Goal: Obtain resource: Download file/media

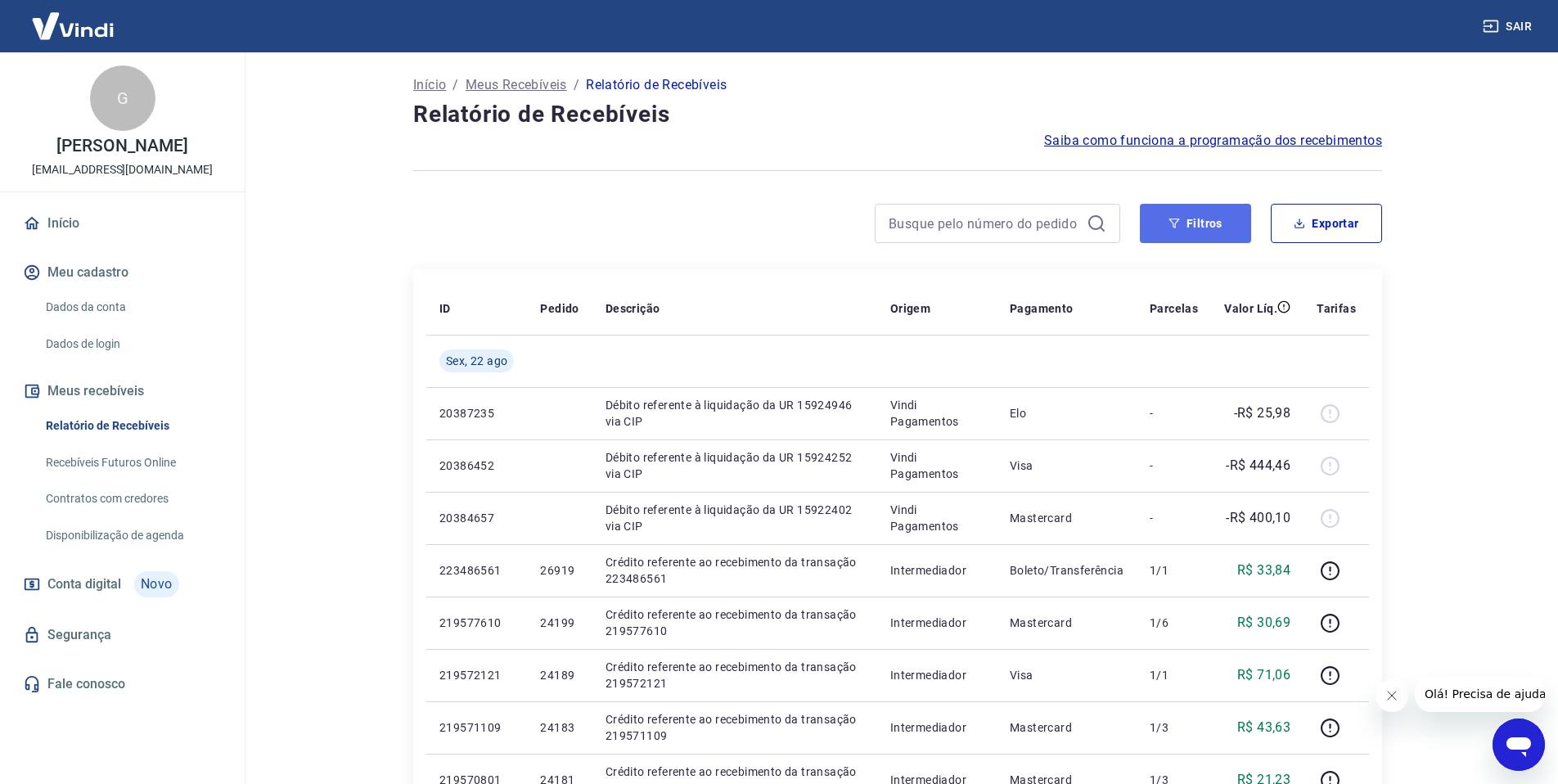
click at [1234, 227] on button "Filtros" at bounding box center [1195, 223] width 111 height 39
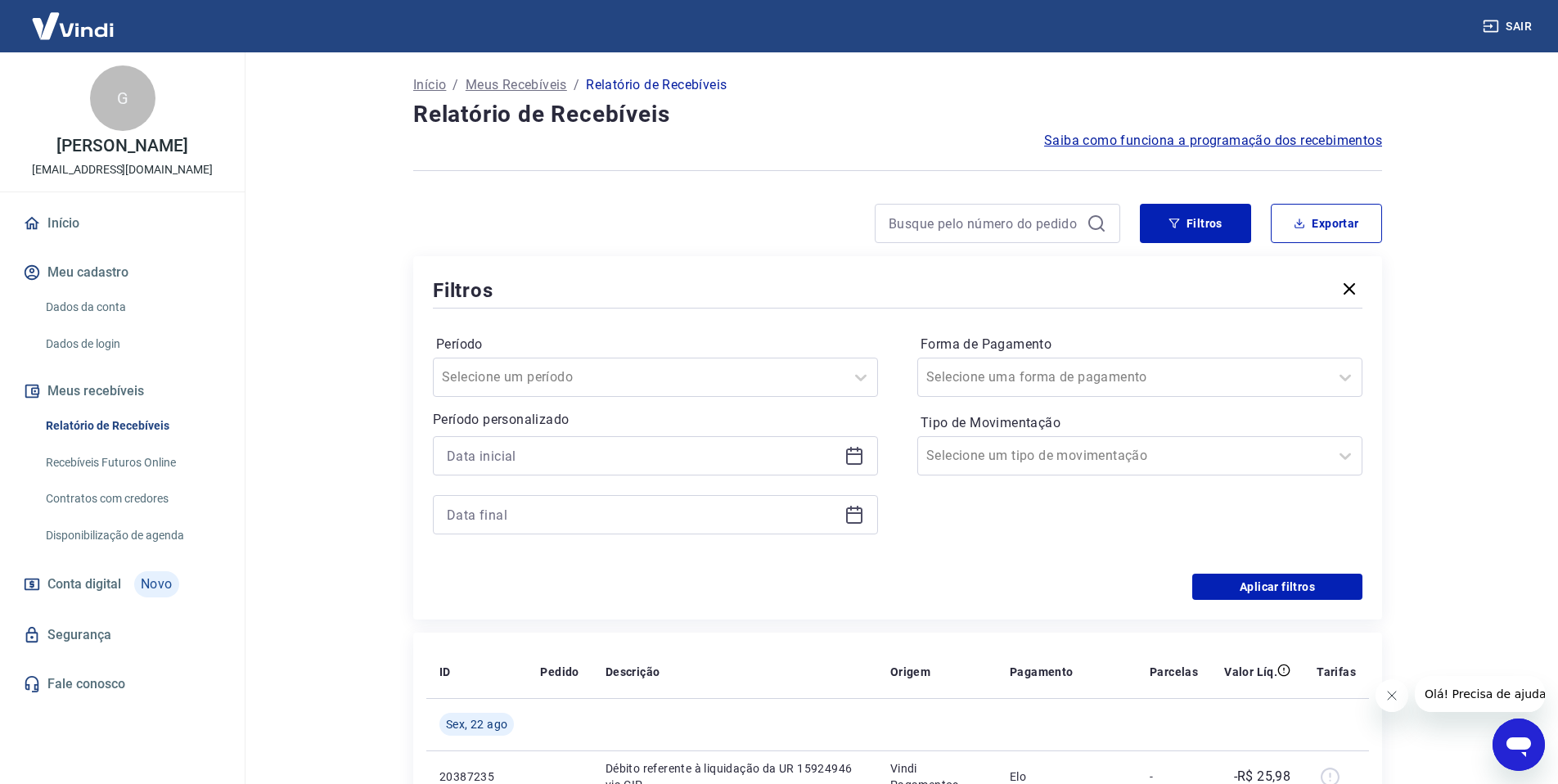
click at [850, 454] on icon at bounding box center [854, 454] width 17 height 2
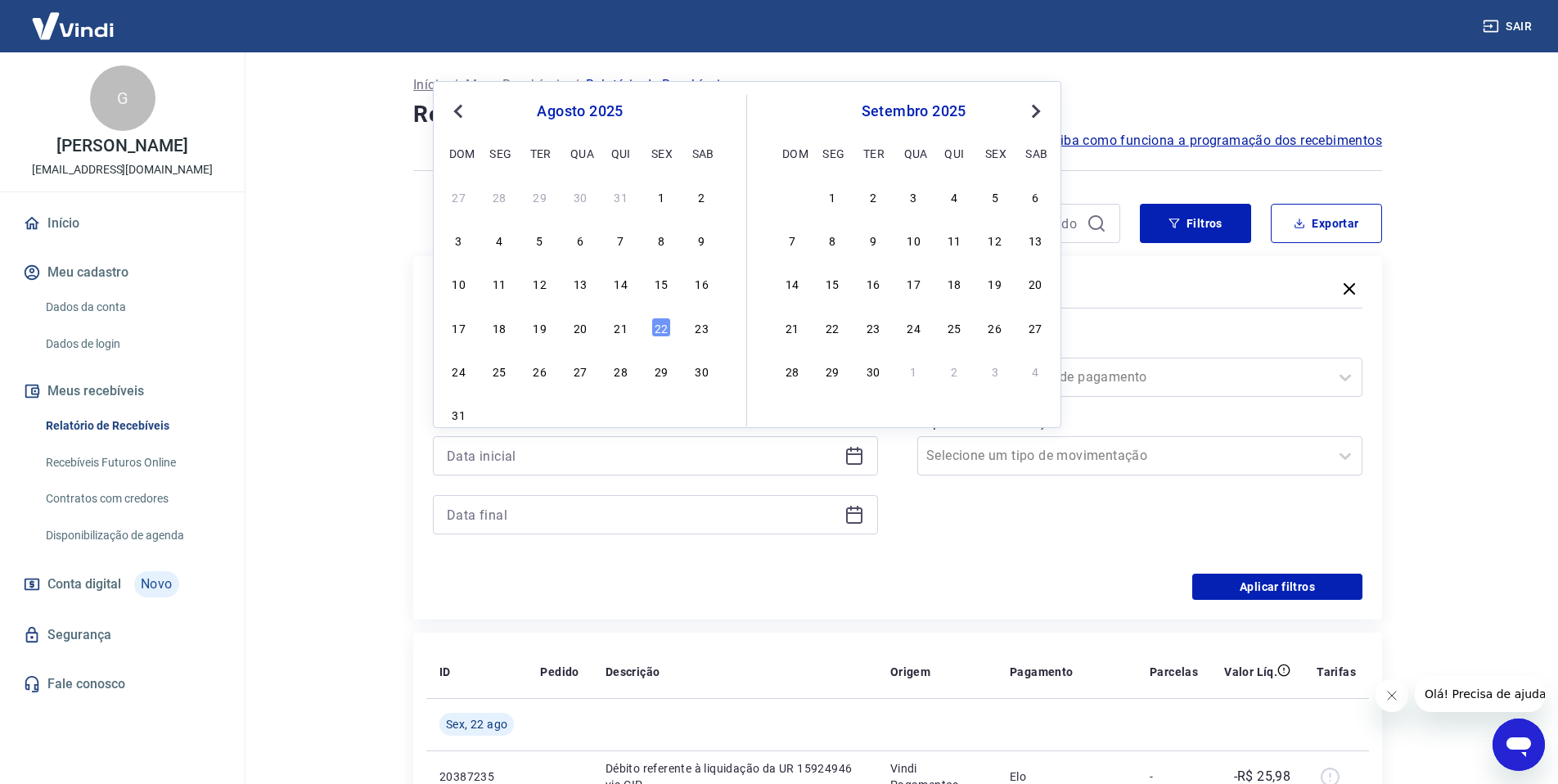
click at [459, 116] on span "Previous Month" at bounding box center [459, 111] width 0 height 19
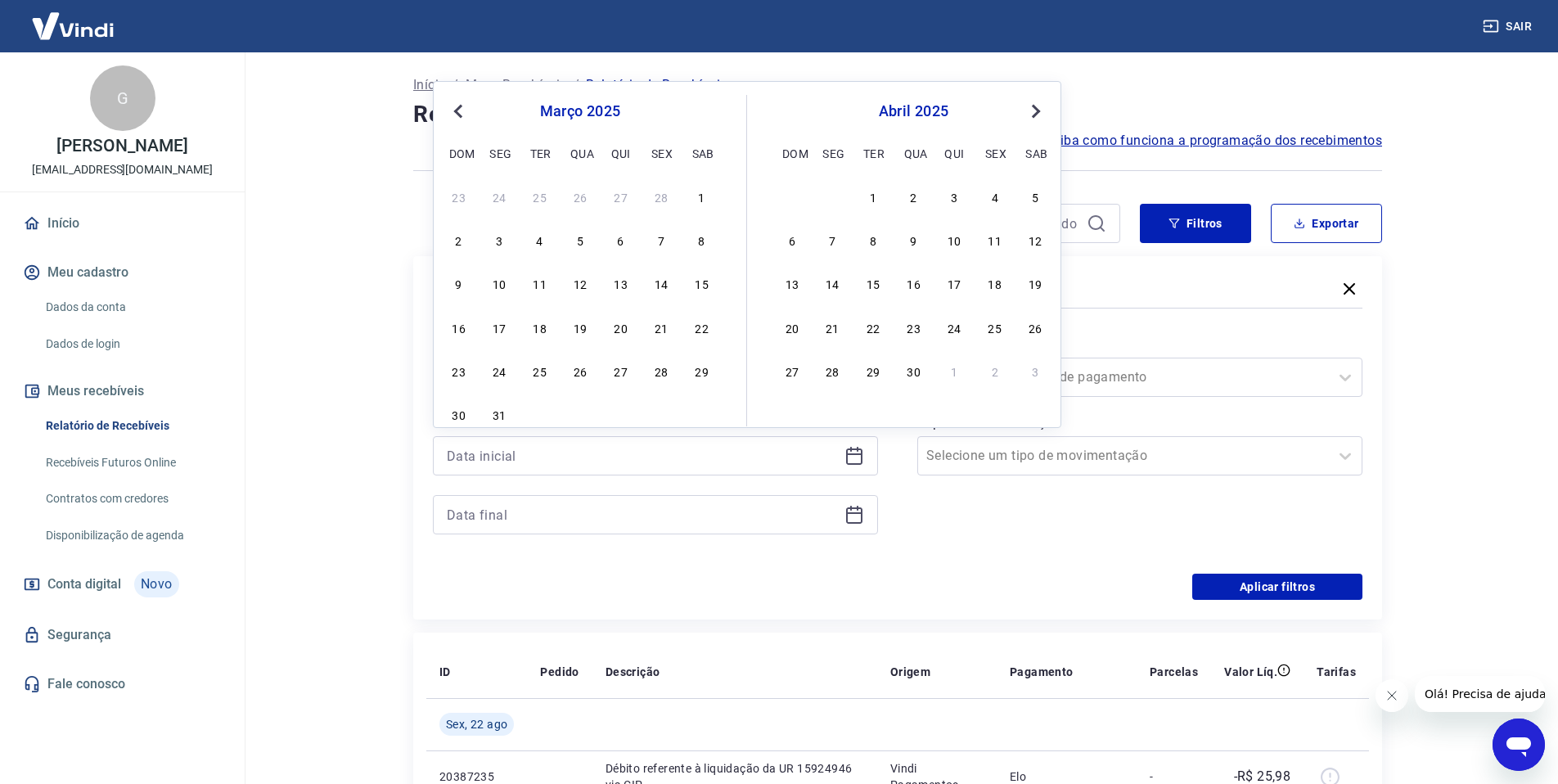
click at [459, 116] on span "Previous Month" at bounding box center [459, 111] width 0 height 19
click at [455, 117] on button "Previous Month" at bounding box center [458, 111] width 19 height 19
click at [623, 202] on div "2" at bounding box center [620, 195] width 19 height 19
type input "[DATE]"
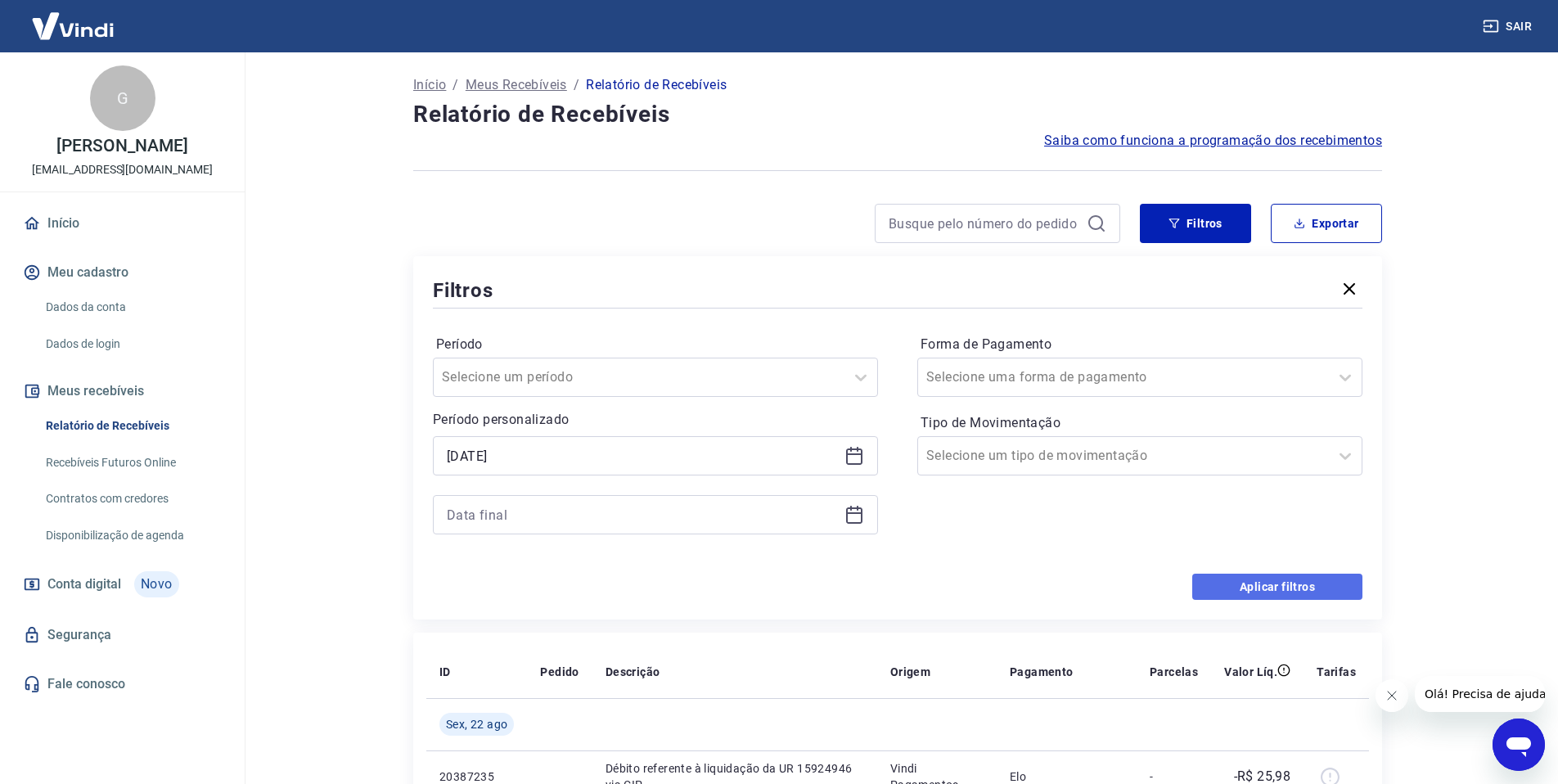
click at [1235, 589] on button "Aplicar filtros" at bounding box center [1277, 586] width 171 height 27
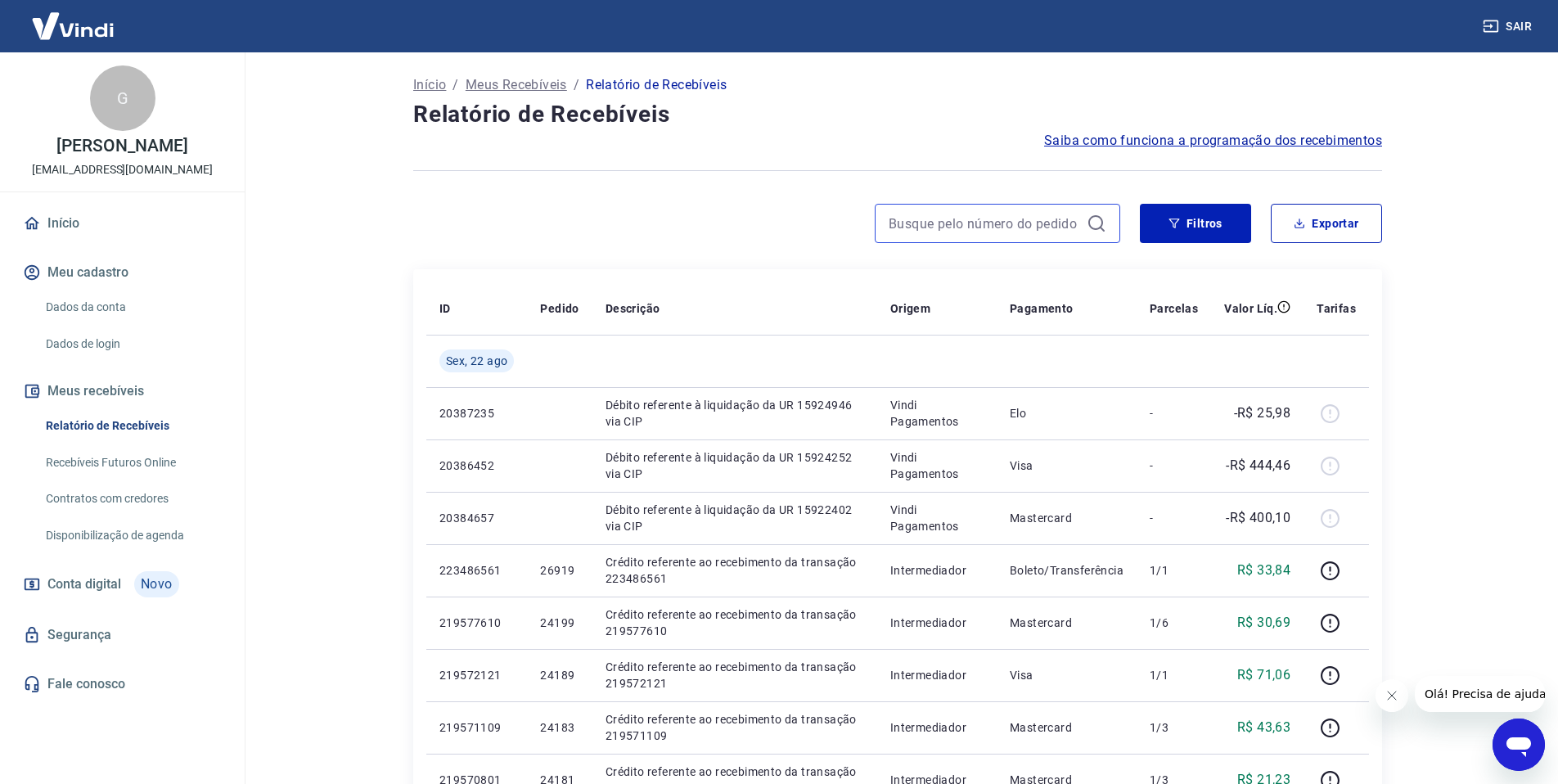
click at [967, 233] on input at bounding box center [984, 223] width 192 height 25
paste input "188931029"
type input "188931029"
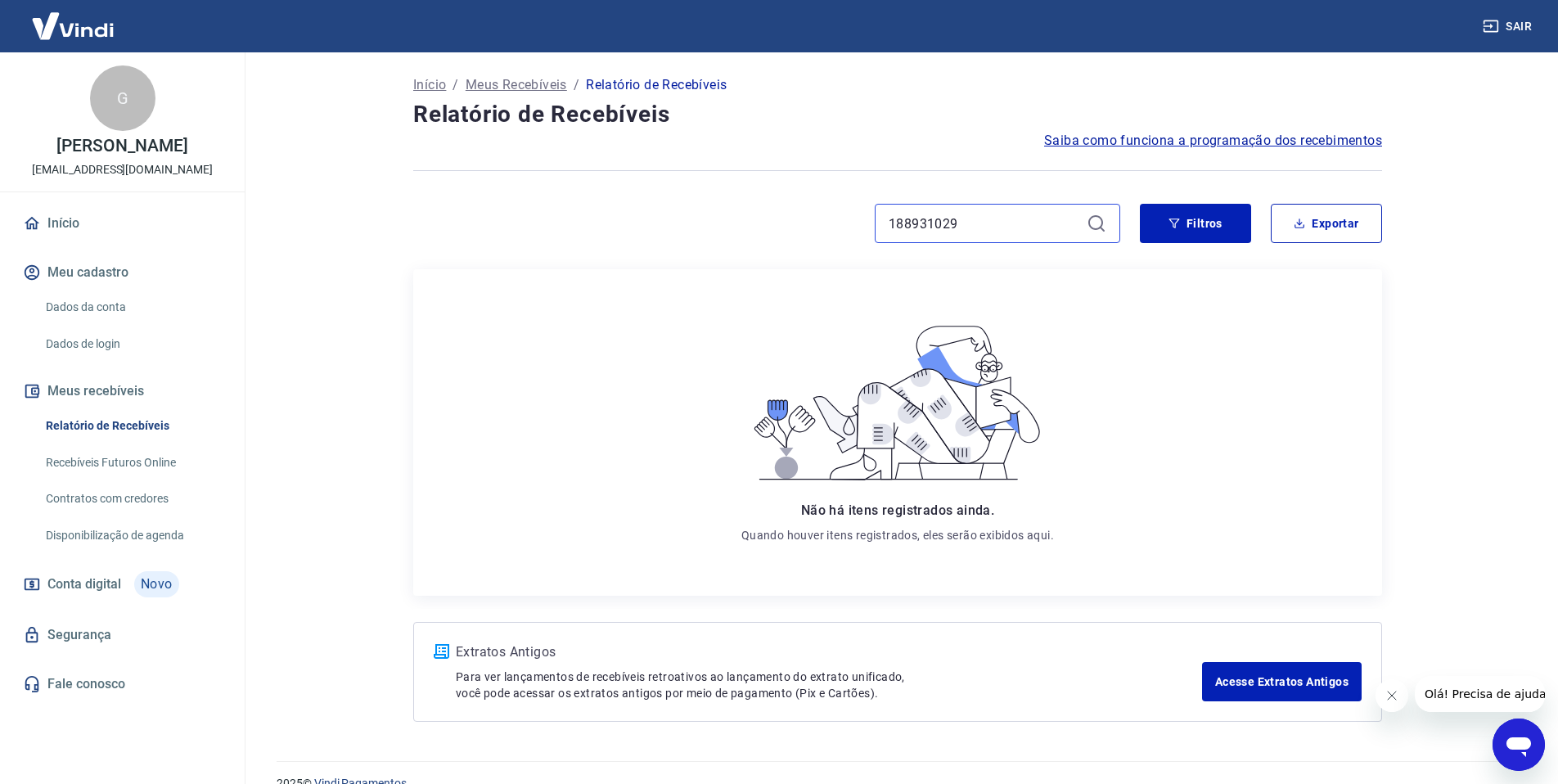
click at [963, 226] on input "188931029" at bounding box center [984, 223] width 192 height 25
click at [1225, 228] on button "Filtros" at bounding box center [1195, 223] width 111 height 39
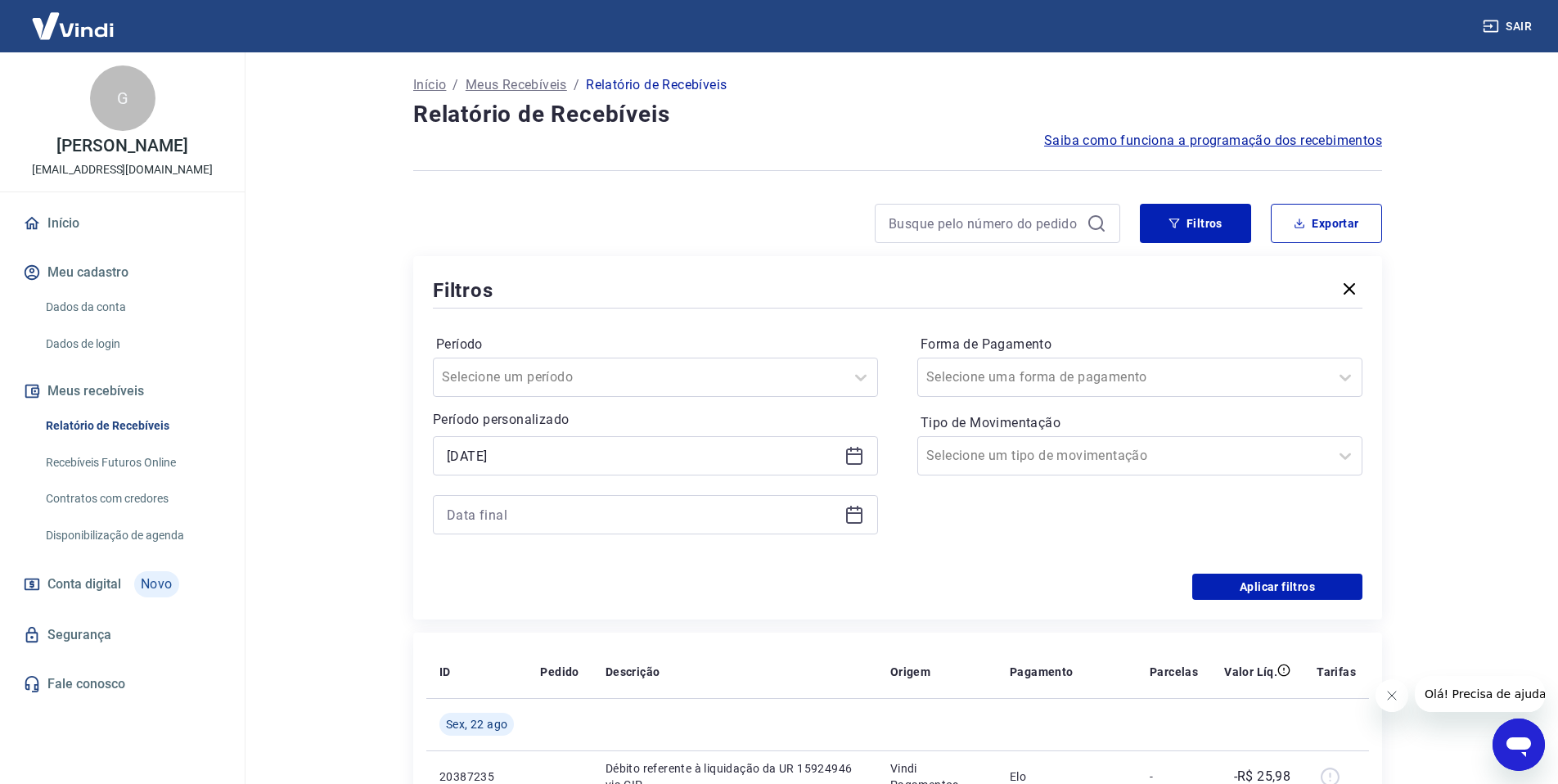
click at [845, 523] on icon at bounding box center [854, 513] width 19 height 19
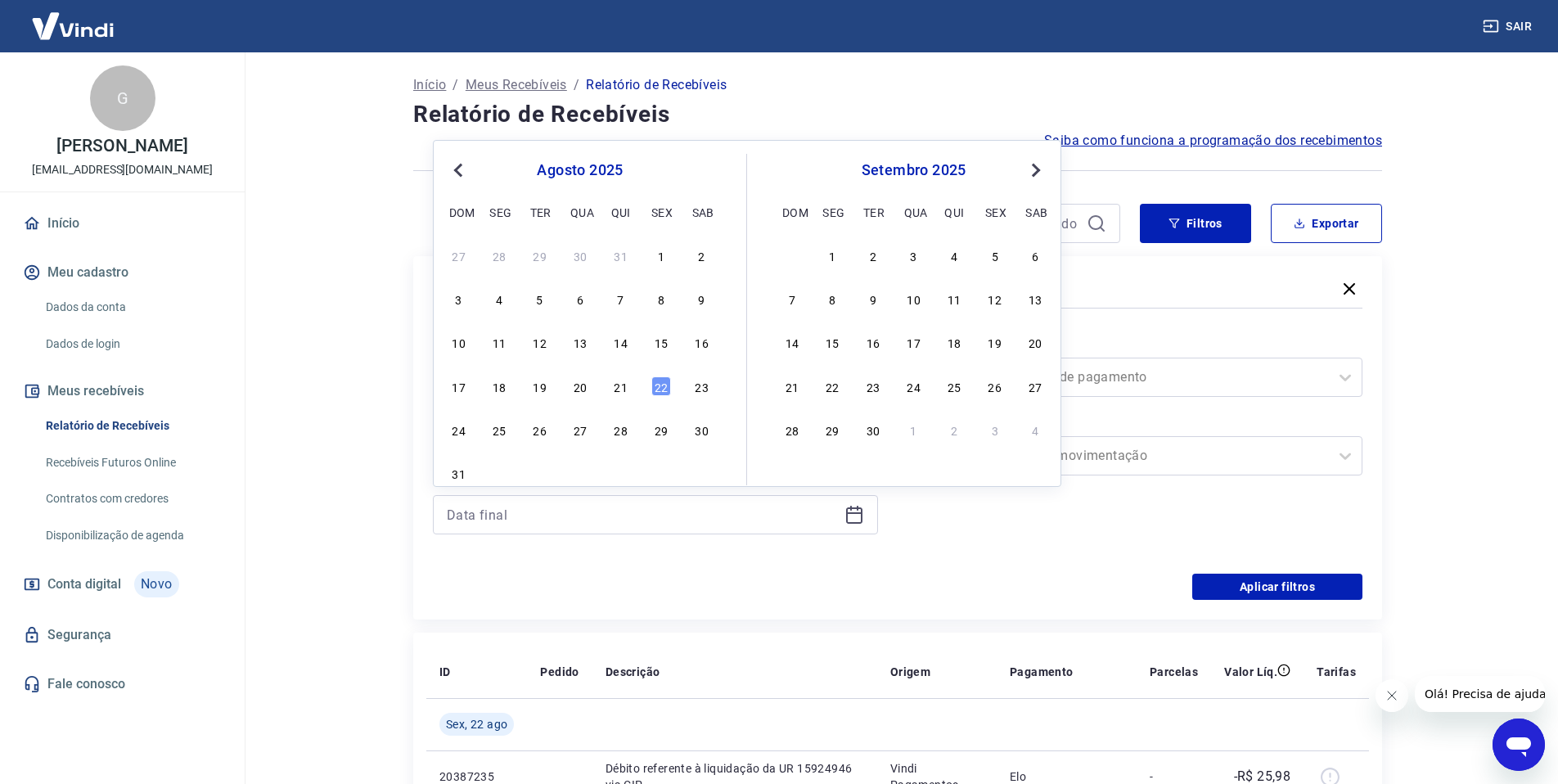
click at [465, 160] on button "Previous Month" at bounding box center [458, 170] width 19 height 19
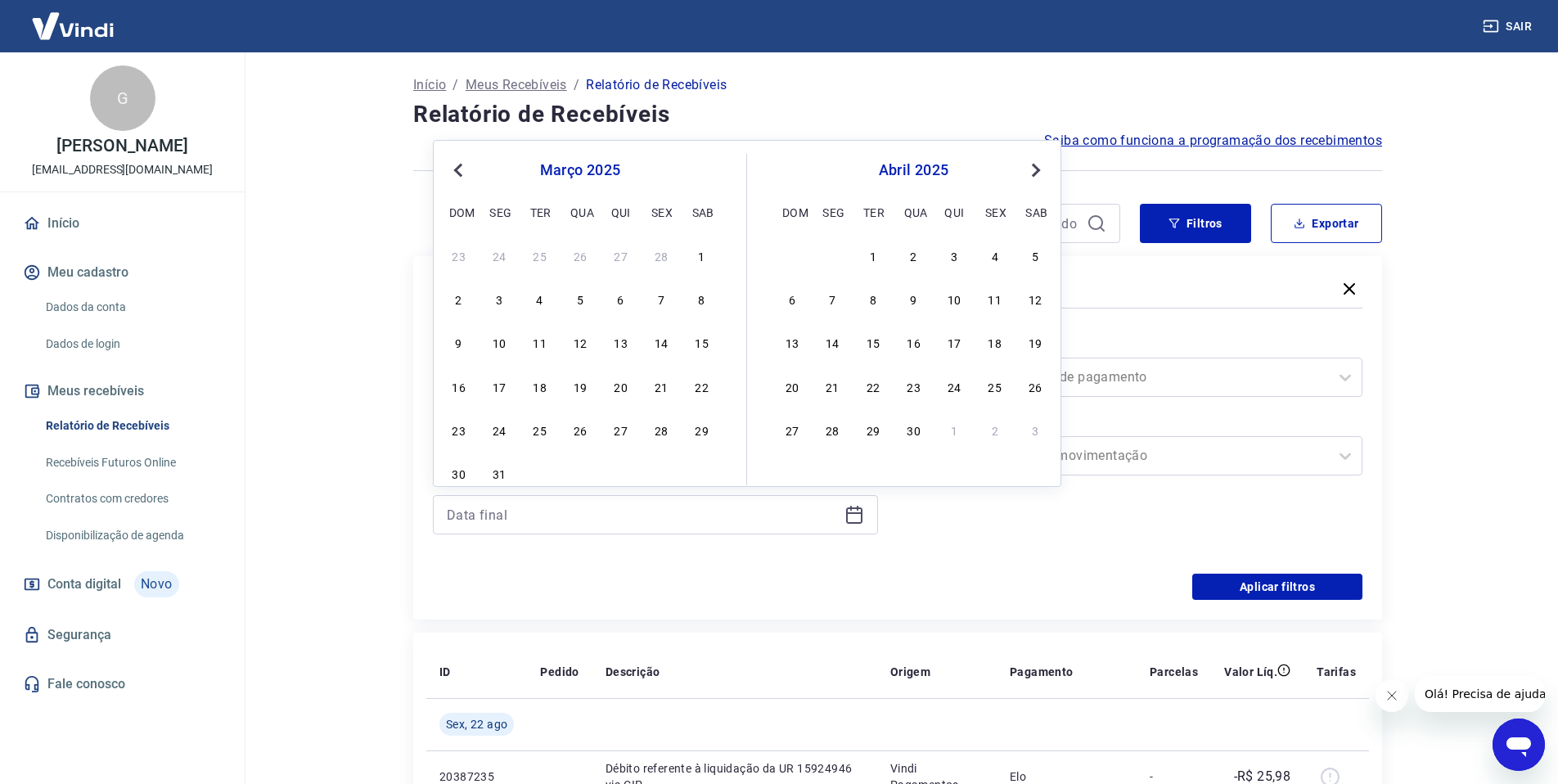
click at [465, 160] on button "Previous Month" at bounding box center [458, 170] width 19 height 19
click at [459, 176] on span "Previous Month" at bounding box center [459, 170] width 0 height 19
click at [627, 258] on div "2" at bounding box center [620, 255] width 19 height 19
type input "[DATE]"
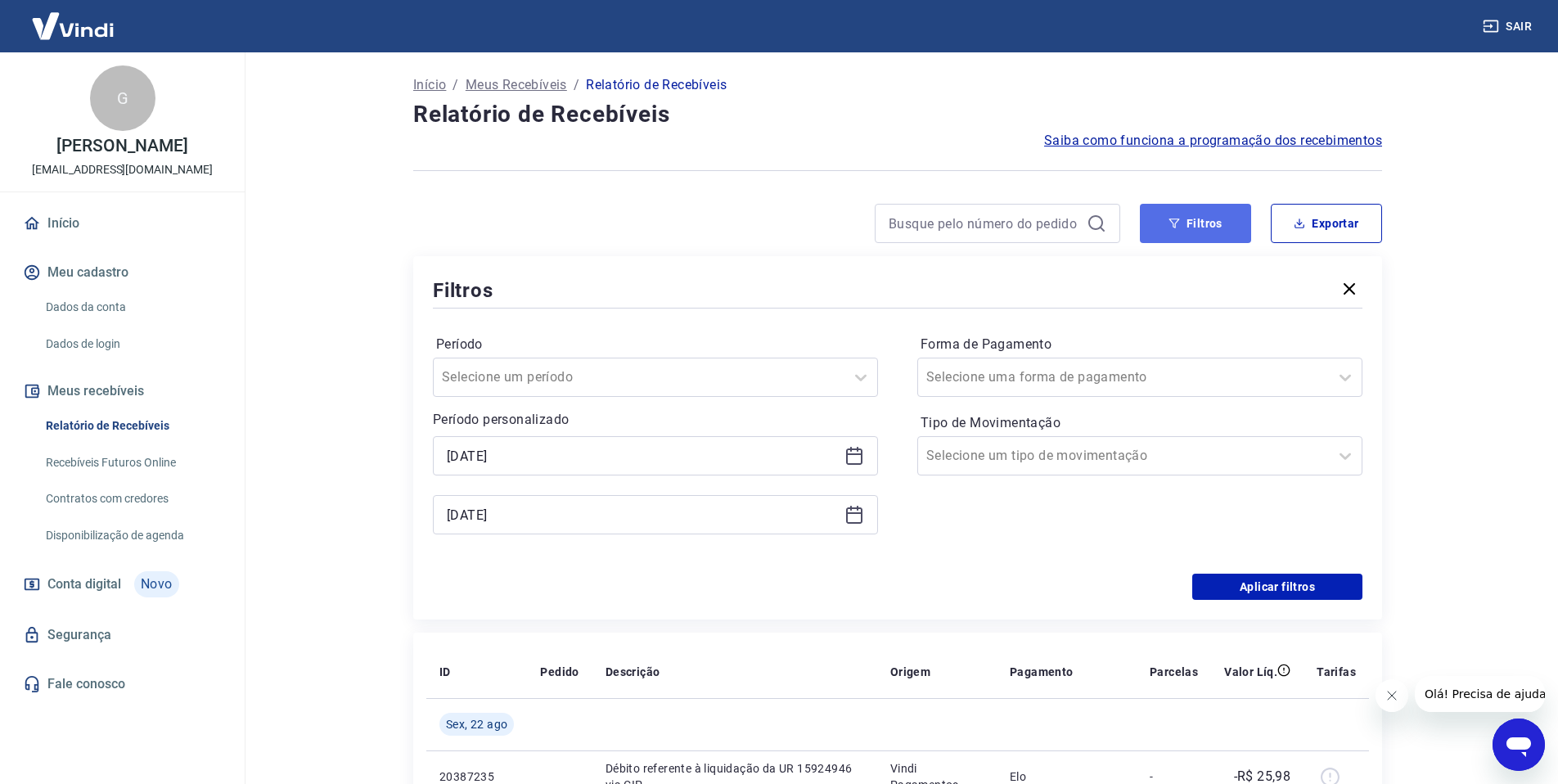
click at [1186, 226] on button "Filtros" at bounding box center [1195, 223] width 111 height 39
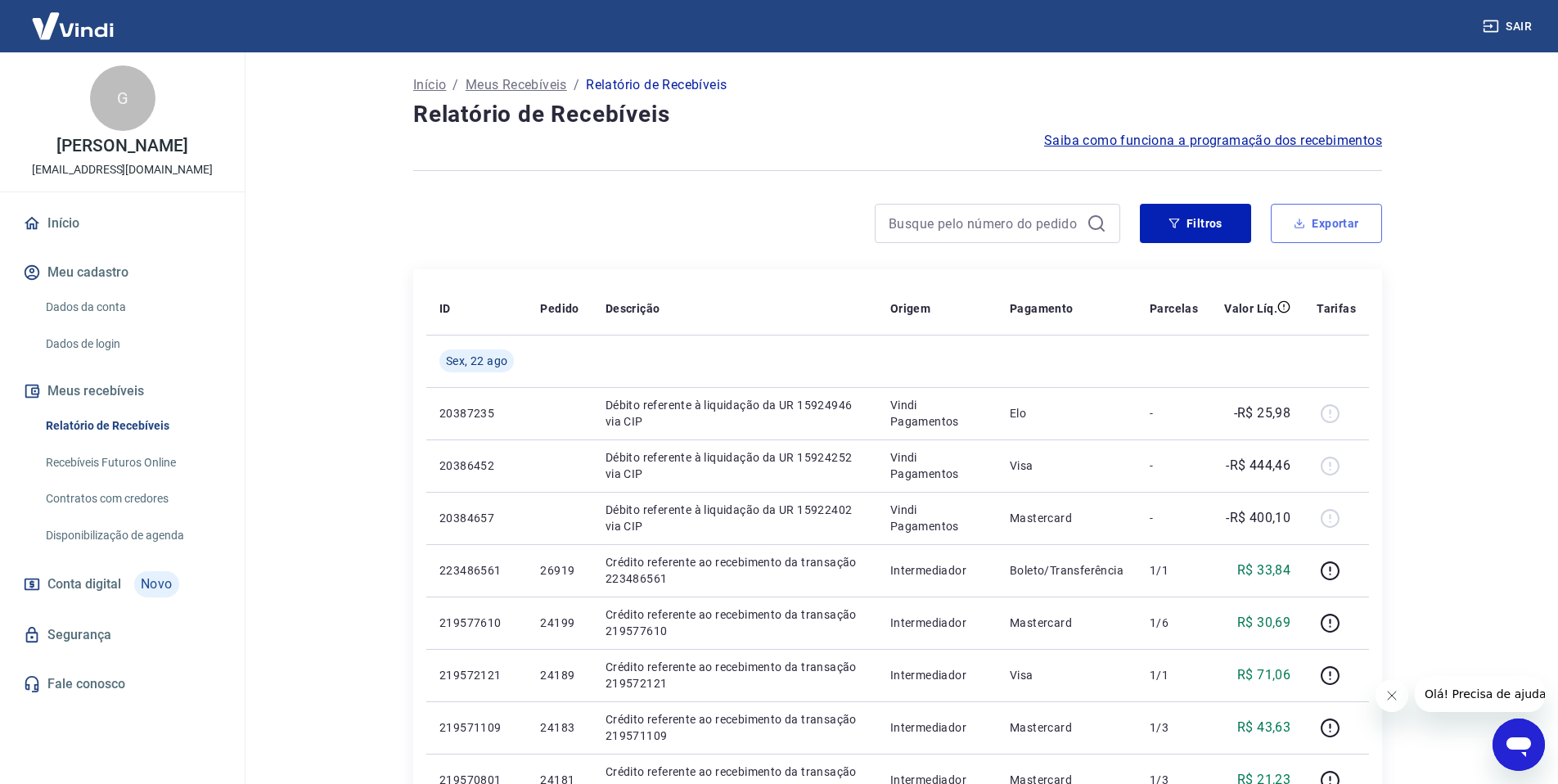
click at [1334, 216] on button "Exportar" at bounding box center [1325, 223] width 111 height 39
type input "[DATE]"
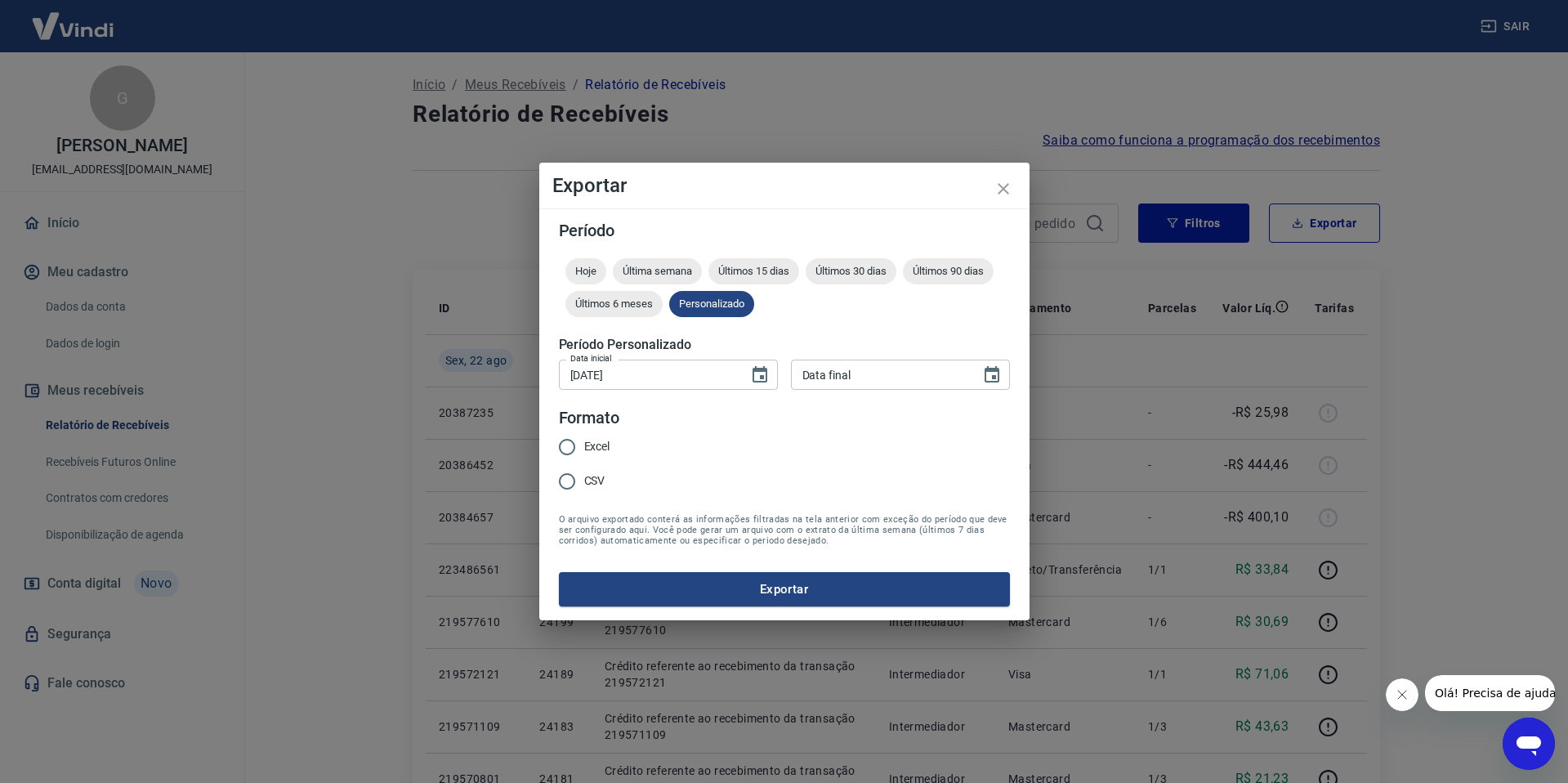
click at [561, 454] on input "Excel" at bounding box center [566, 446] width 34 height 34
radio input "true"
click at [708, 579] on button "Exportar" at bounding box center [784, 588] width 451 height 34
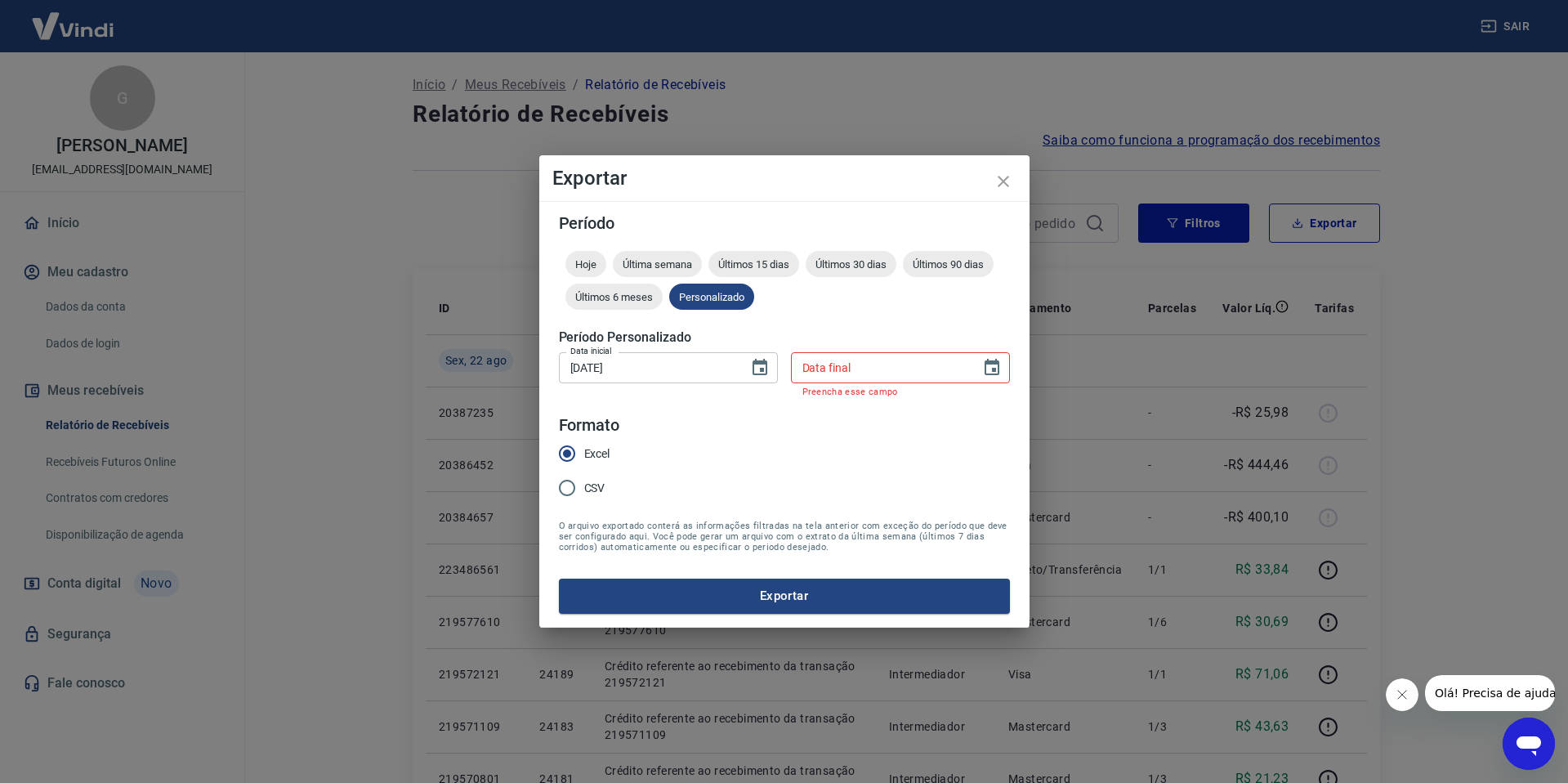
type input "DD/MM/YYYY"
click at [925, 364] on input "DD/MM/YYYY" at bounding box center [880, 367] width 178 height 30
click at [995, 364] on icon "Choose date" at bounding box center [992, 367] width 15 height 16
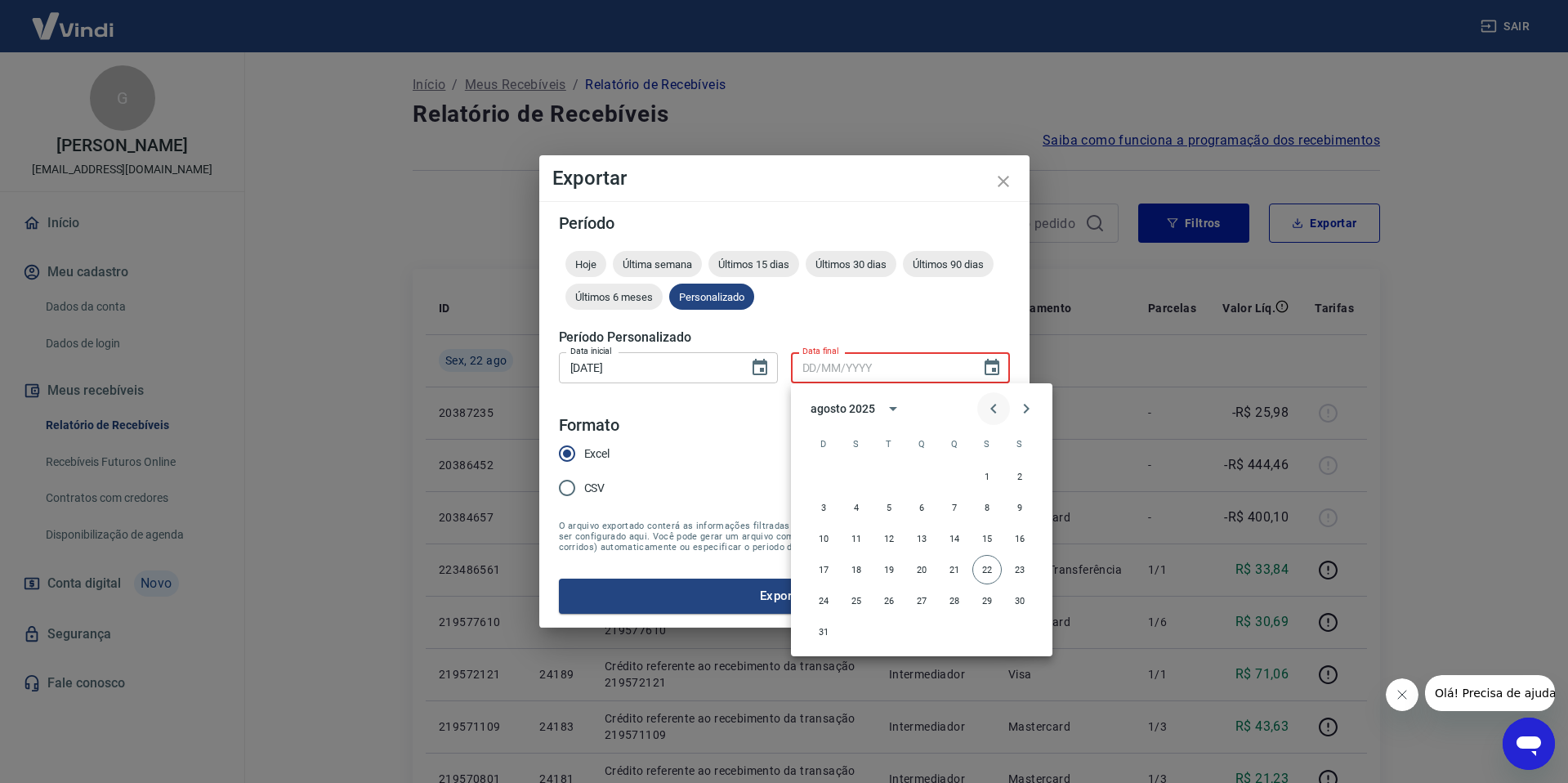
click at [991, 404] on icon "Previous month" at bounding box center [993, 408] width 19 height 19
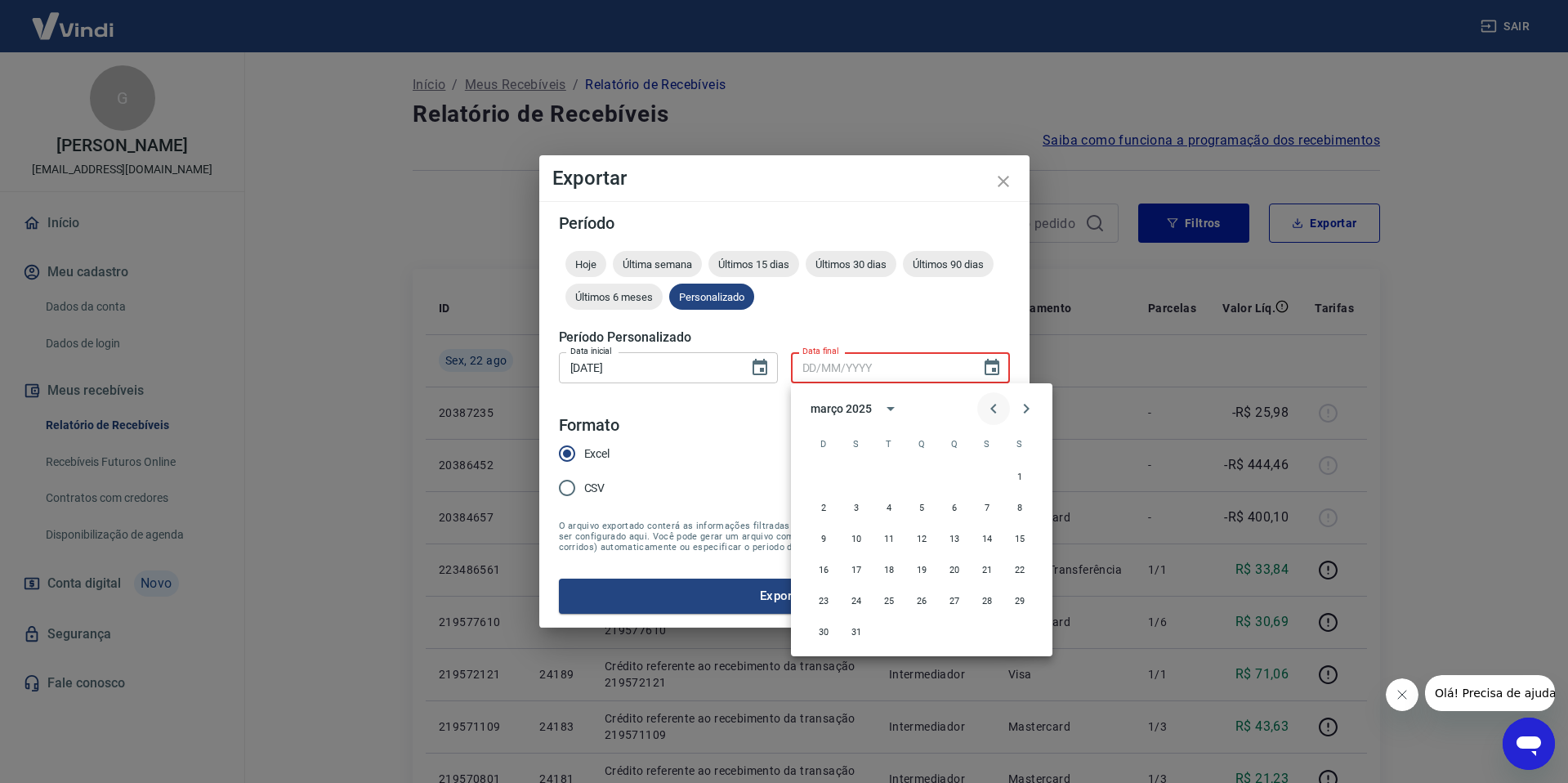
click at [991, 404] on icon "Previous month" at bounding box center [993, 408] width 19 height 19
click at [954, 471] on button "2" at bounding box center [954, 476] width 29 height 29
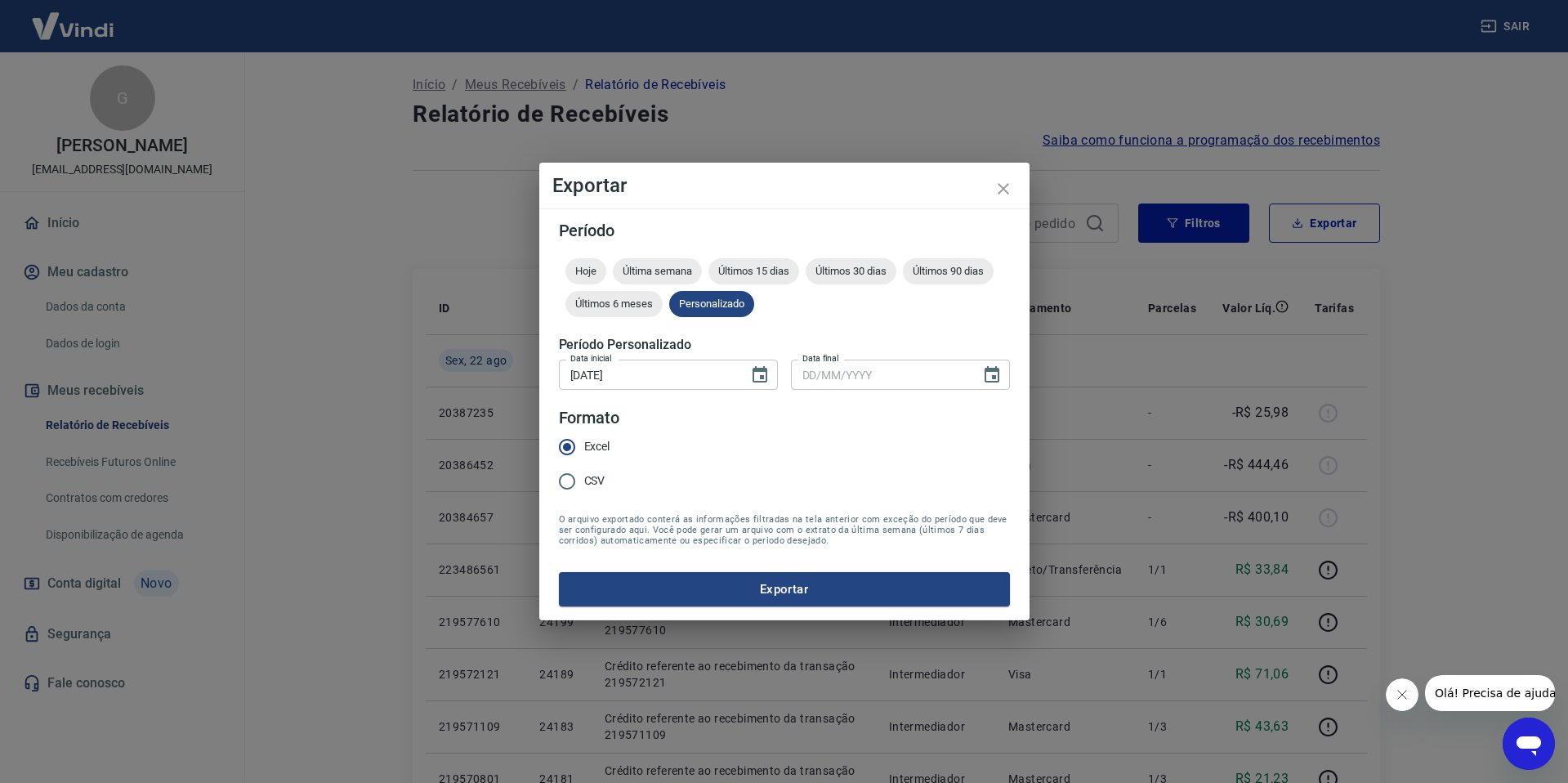
type input "[DATE]"
click at [761, 581] on button "Exportar" at bounding box center [784, 588] width 451 height 34
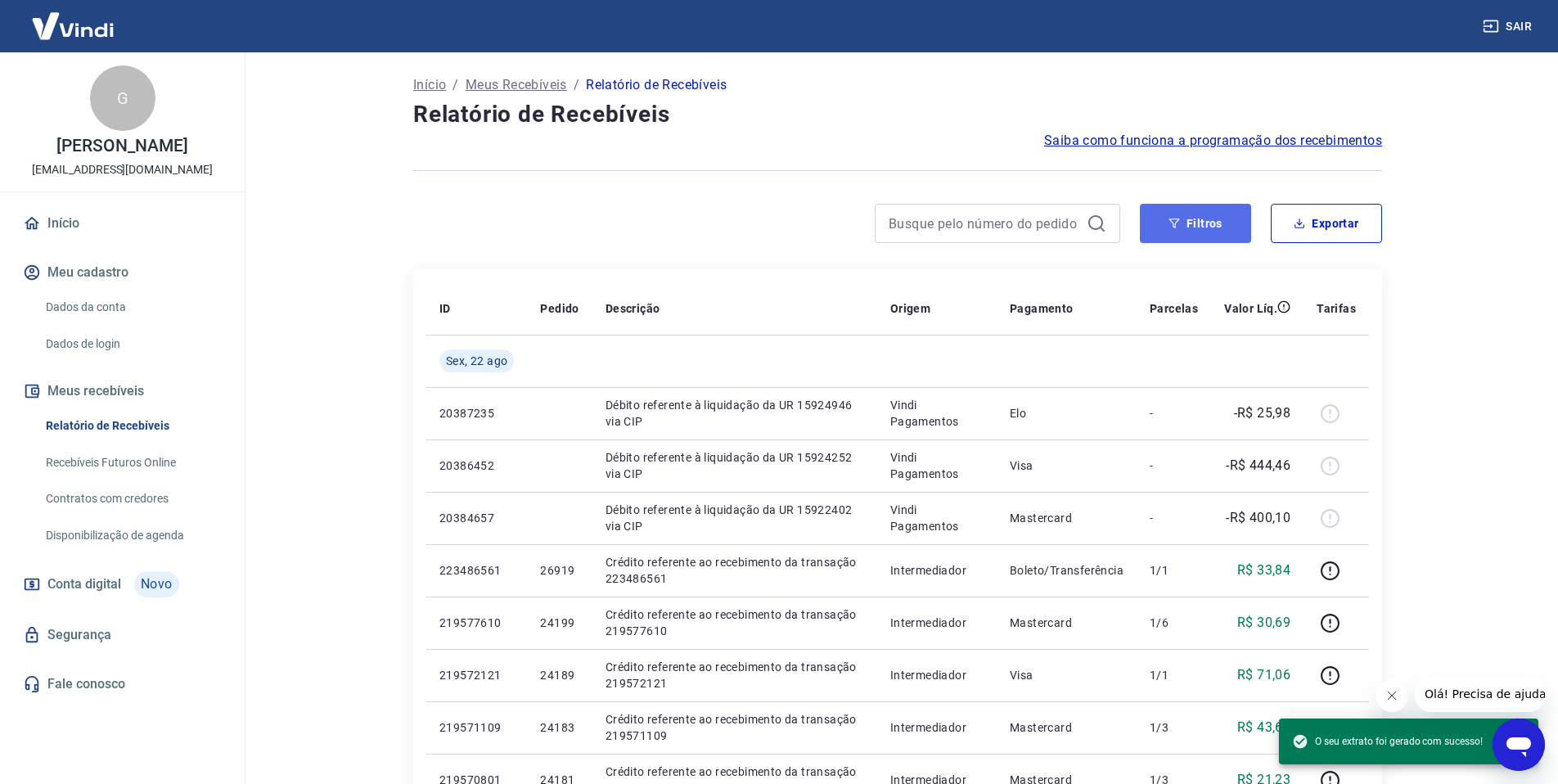
click at [1168, 216] on button "Filtros" at bounding box center [1195, 223] width 111 height 39
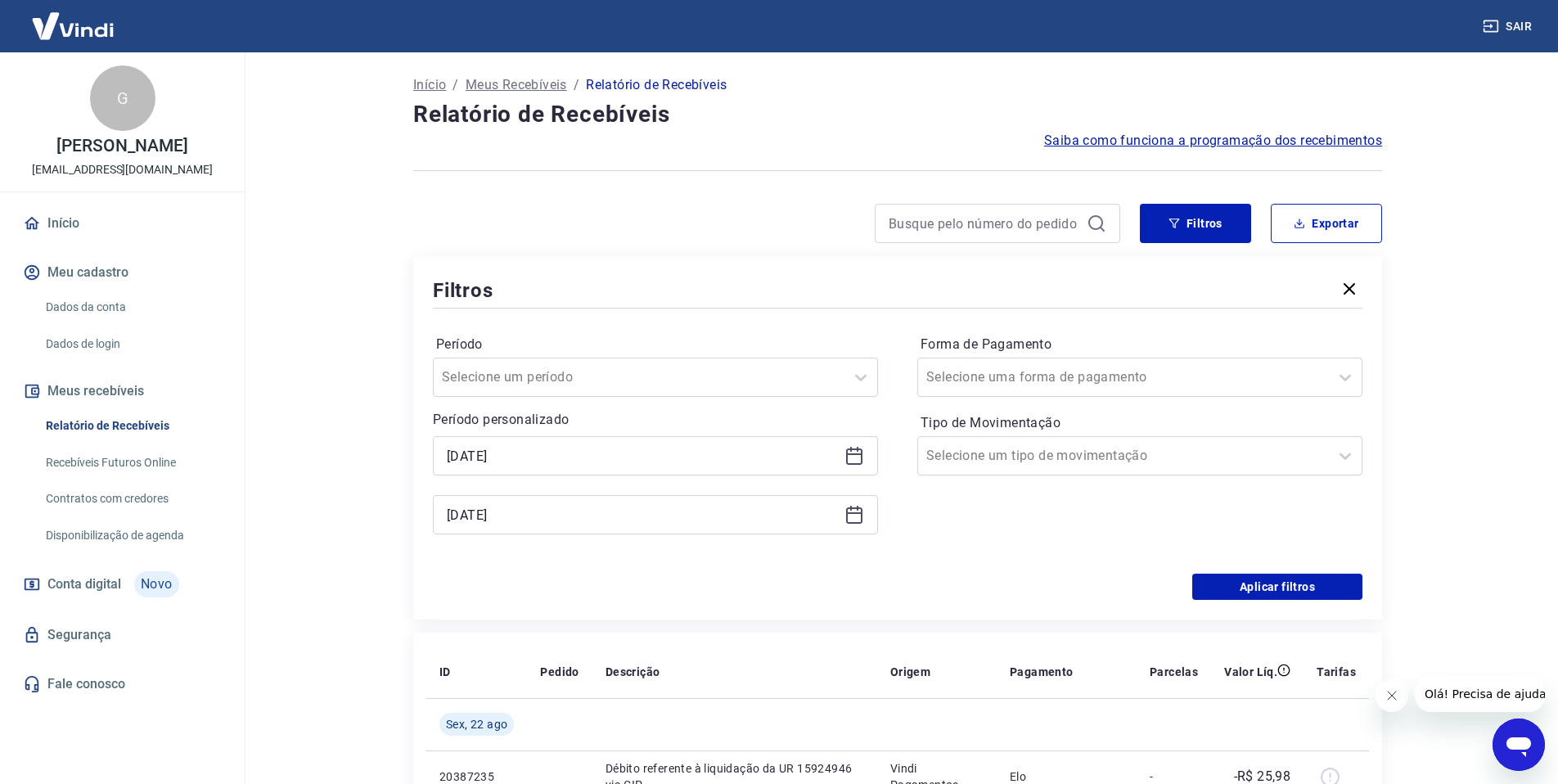
click at [871, 452] on div "[DATE]" at bounding box center [655, 456] width 445 height 39
click at [860, 458] on icon at bounding box center [854, 455] width 19 height 19
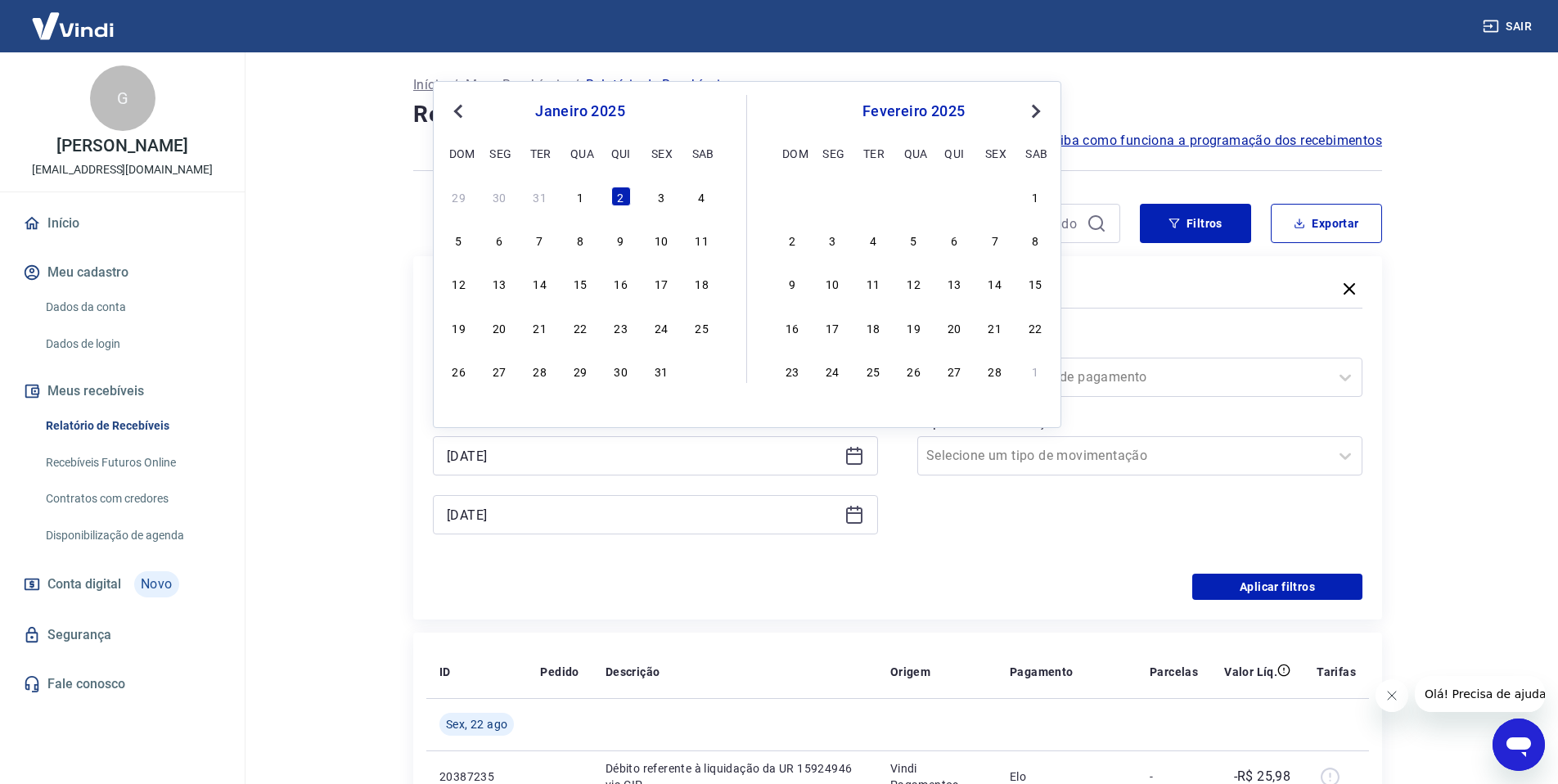
click at [570, 183] on div "[DATE] dom seg ter qua qui sex sab 29 30 31 1 2 3 4 5 6 7 8 9 10 11 12 13 14 15…" at bounding box center [596, 238] width 300 height 288
click at [577, 188] on div "1" at bounding box center [580, 195] width 19 height 19
type input "[DATE]"
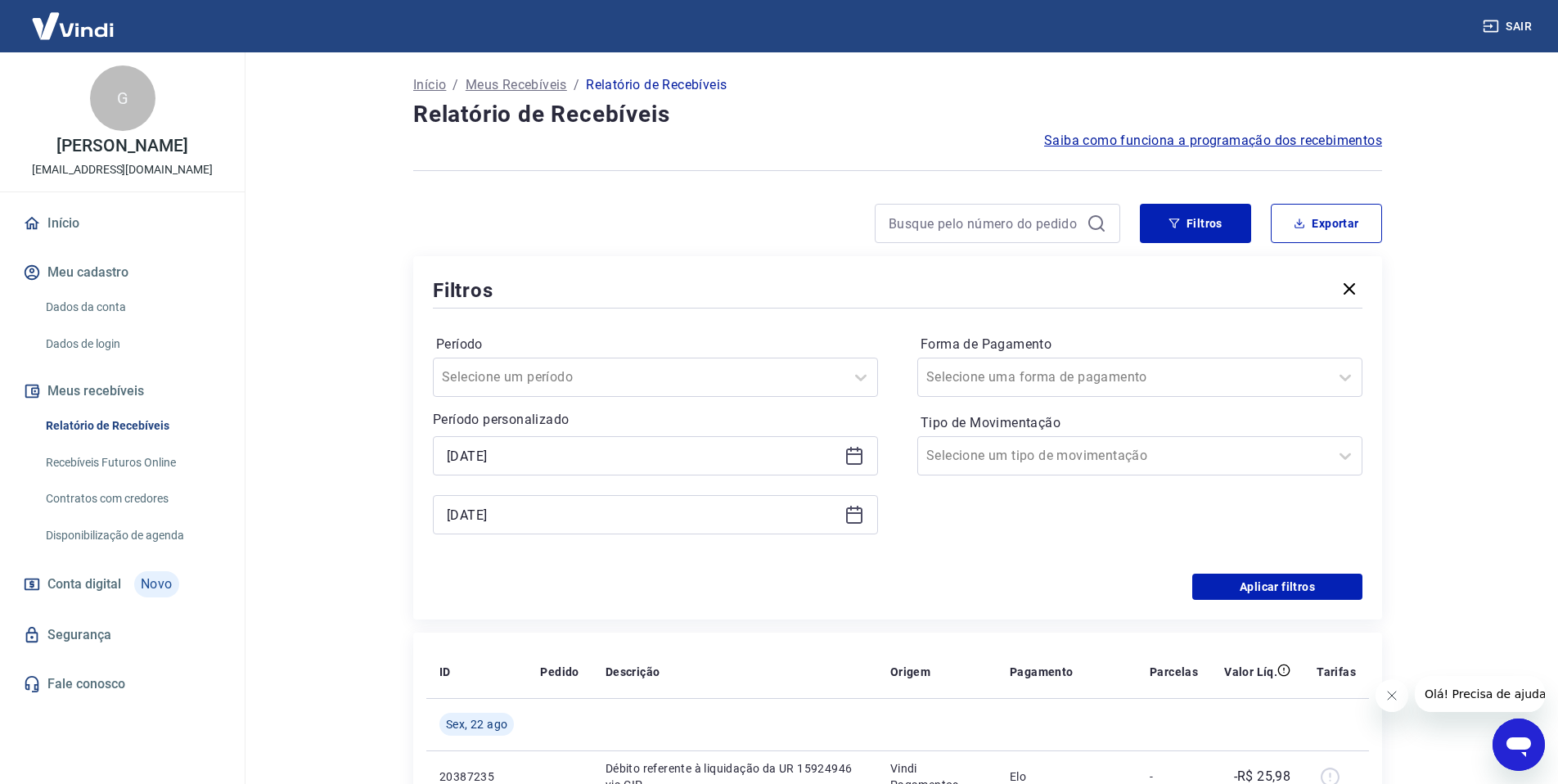
click at [853, 514] on icon at bounding box center [854, 513] width 19 height 19
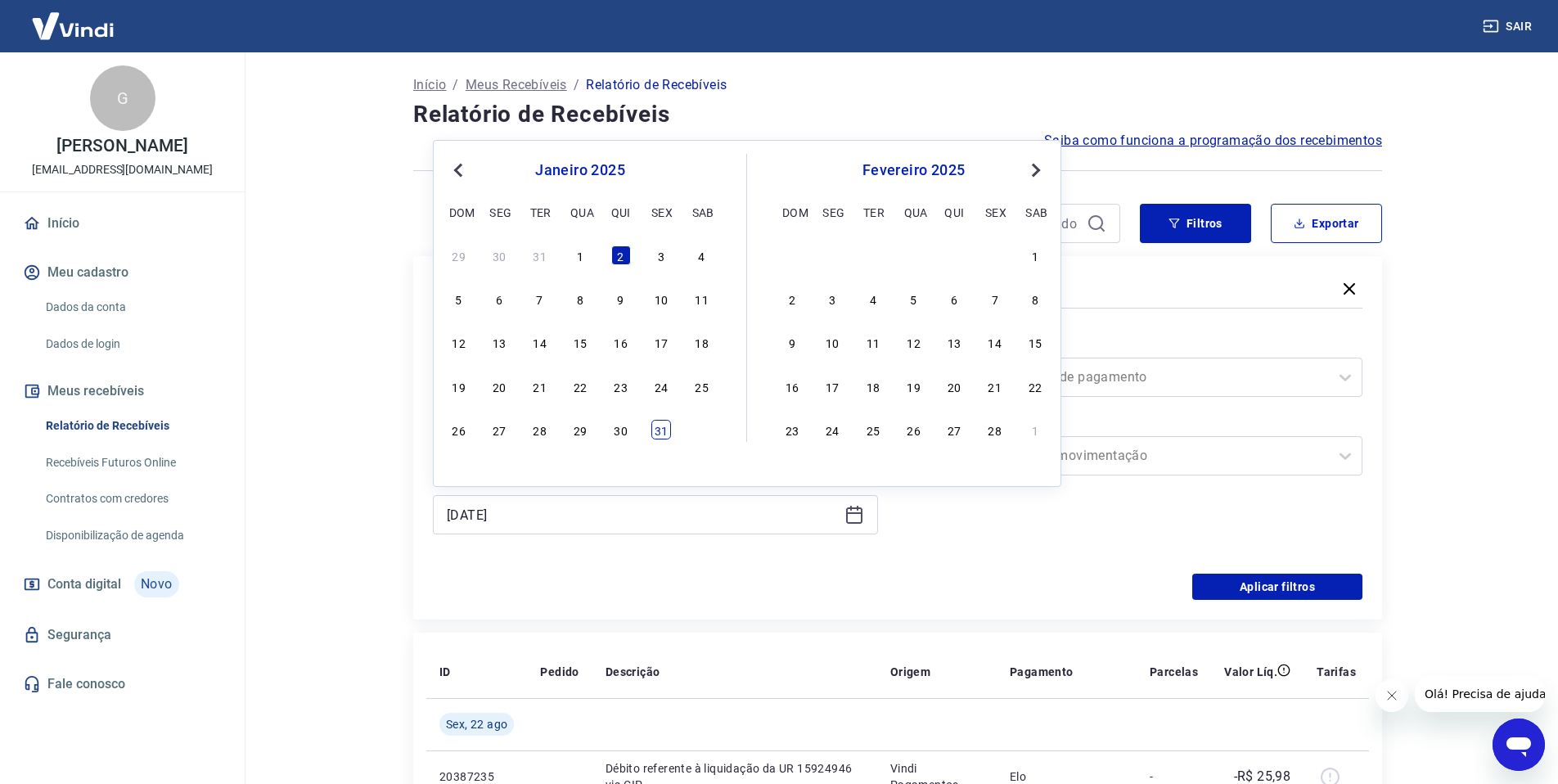
click at [665, 426] on div "31" at bounding box center [660, 429] width 19 height 19
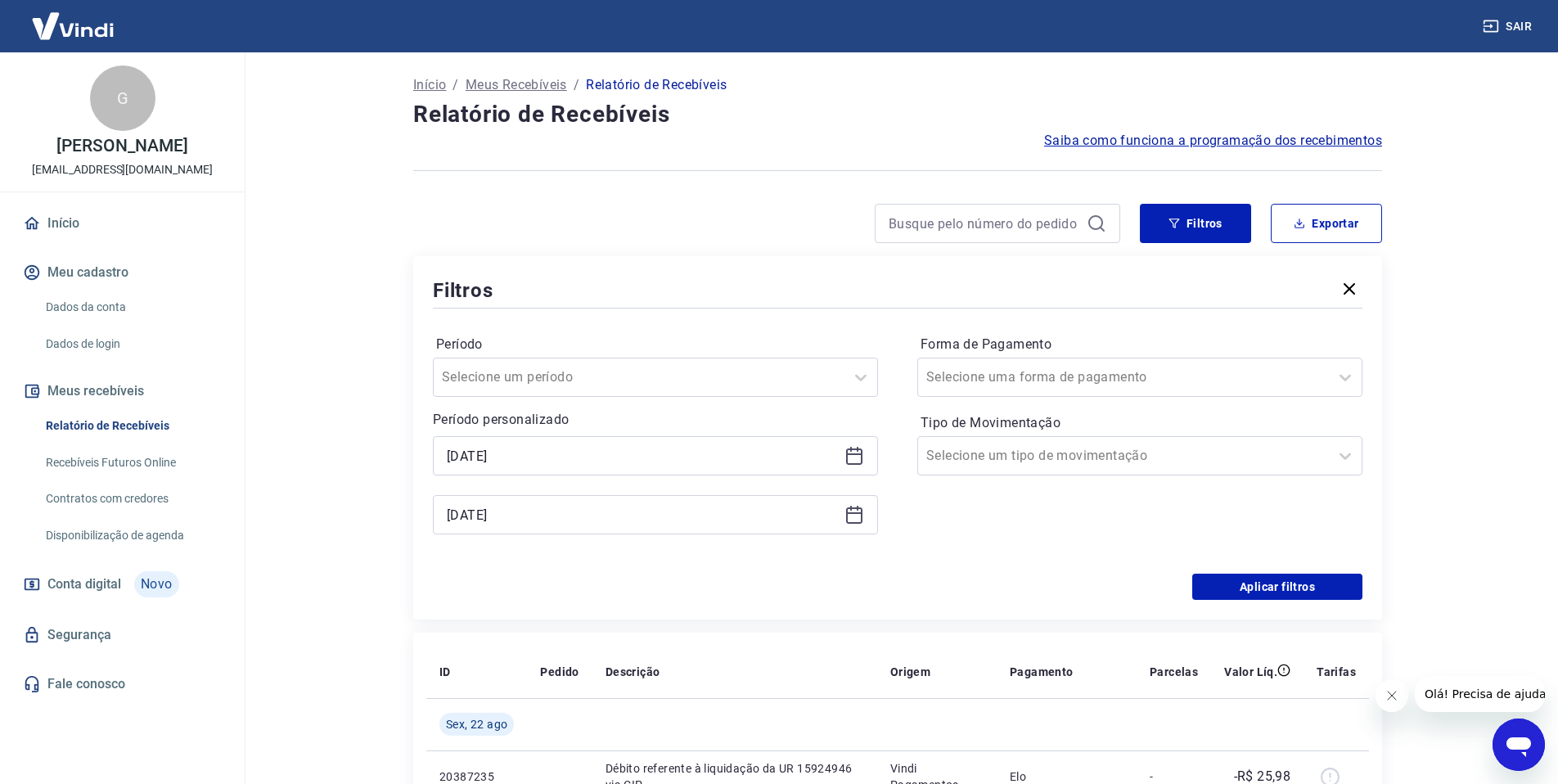
type input "[DATE]"
click at [1267, 596] on button "Aplicar filtros" at bounding box center [1277, 586] width 171 height 27
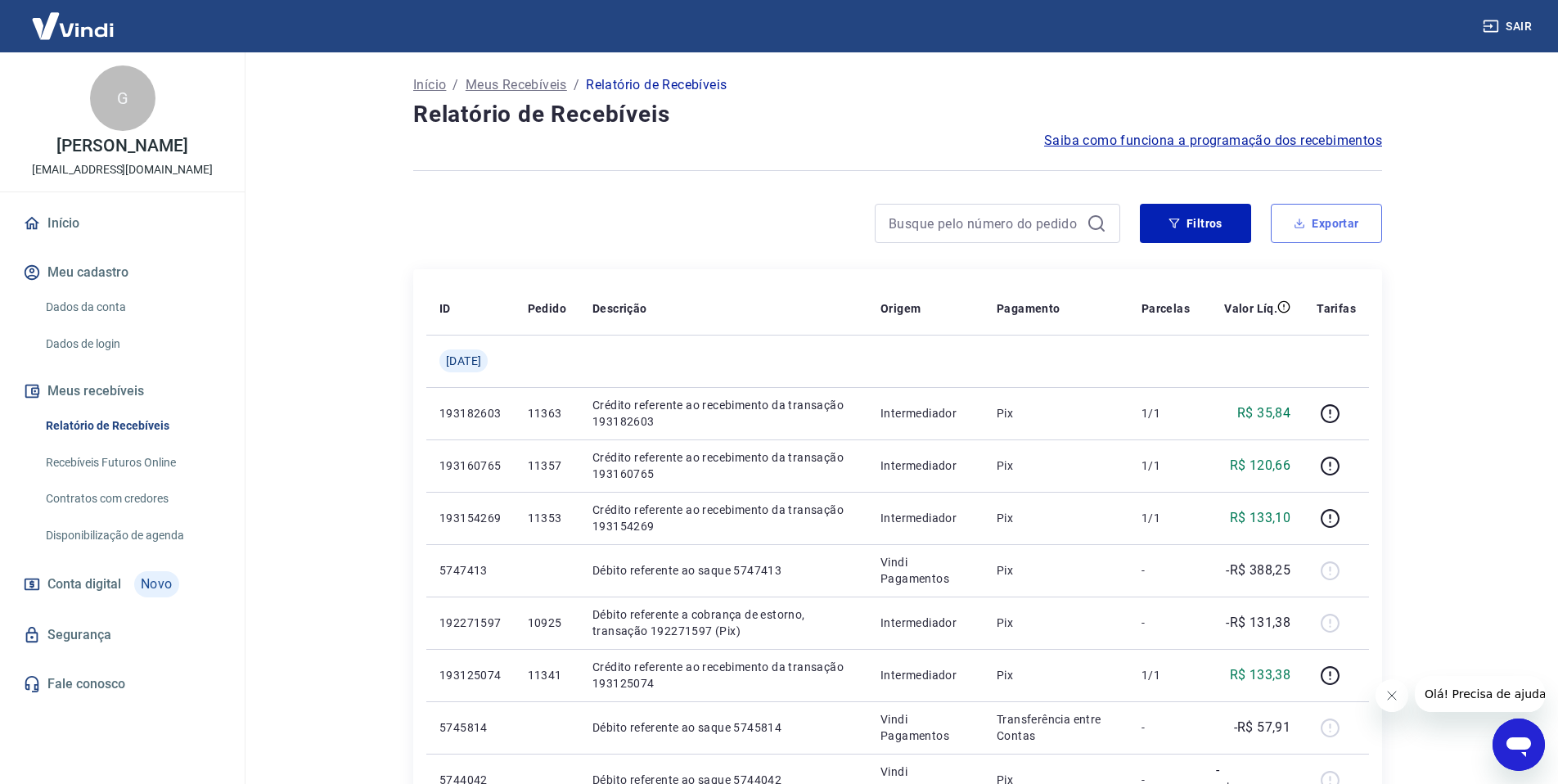
click at [1310, 226] on button "Exportar" at bounding box center [1325, 223] width 111 height 39
type input "[DATE]"
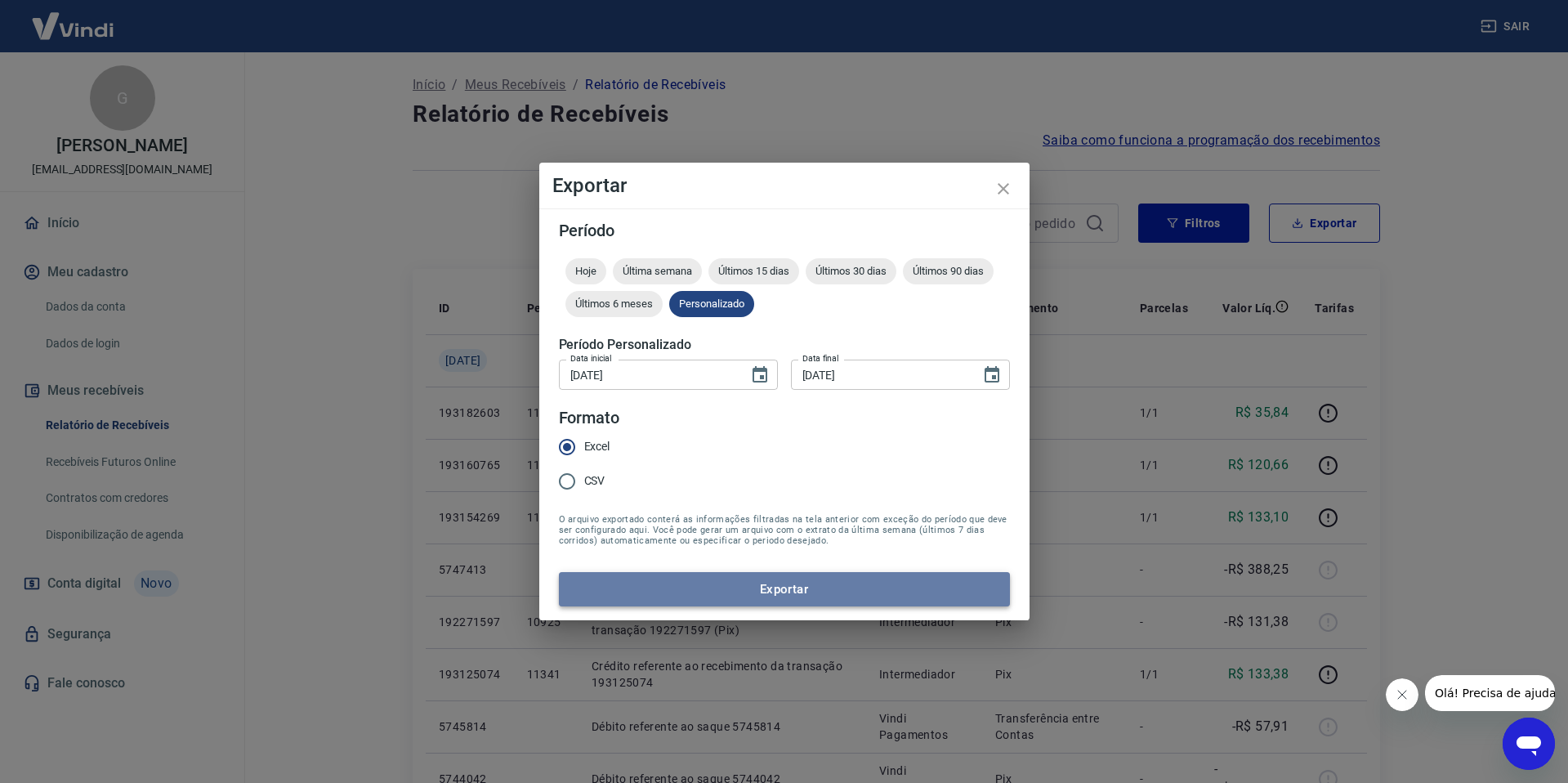
click at [782, 593] on button "Exportar" at bounding box center [784, 588] width 451 height 34
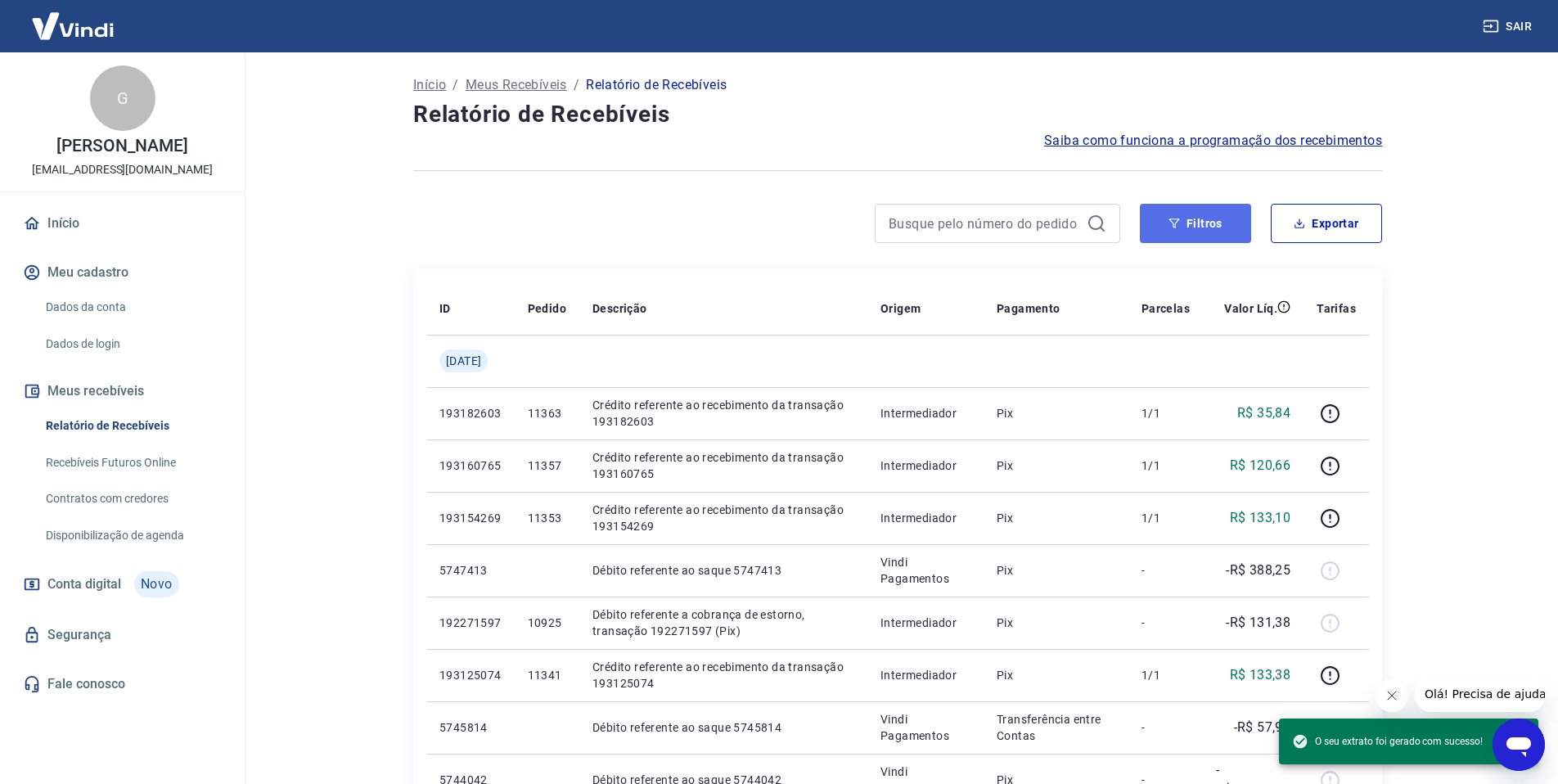
click at [1214, 225] on button "Filtros" at bounding box center [1195, 223] width 111 height 39
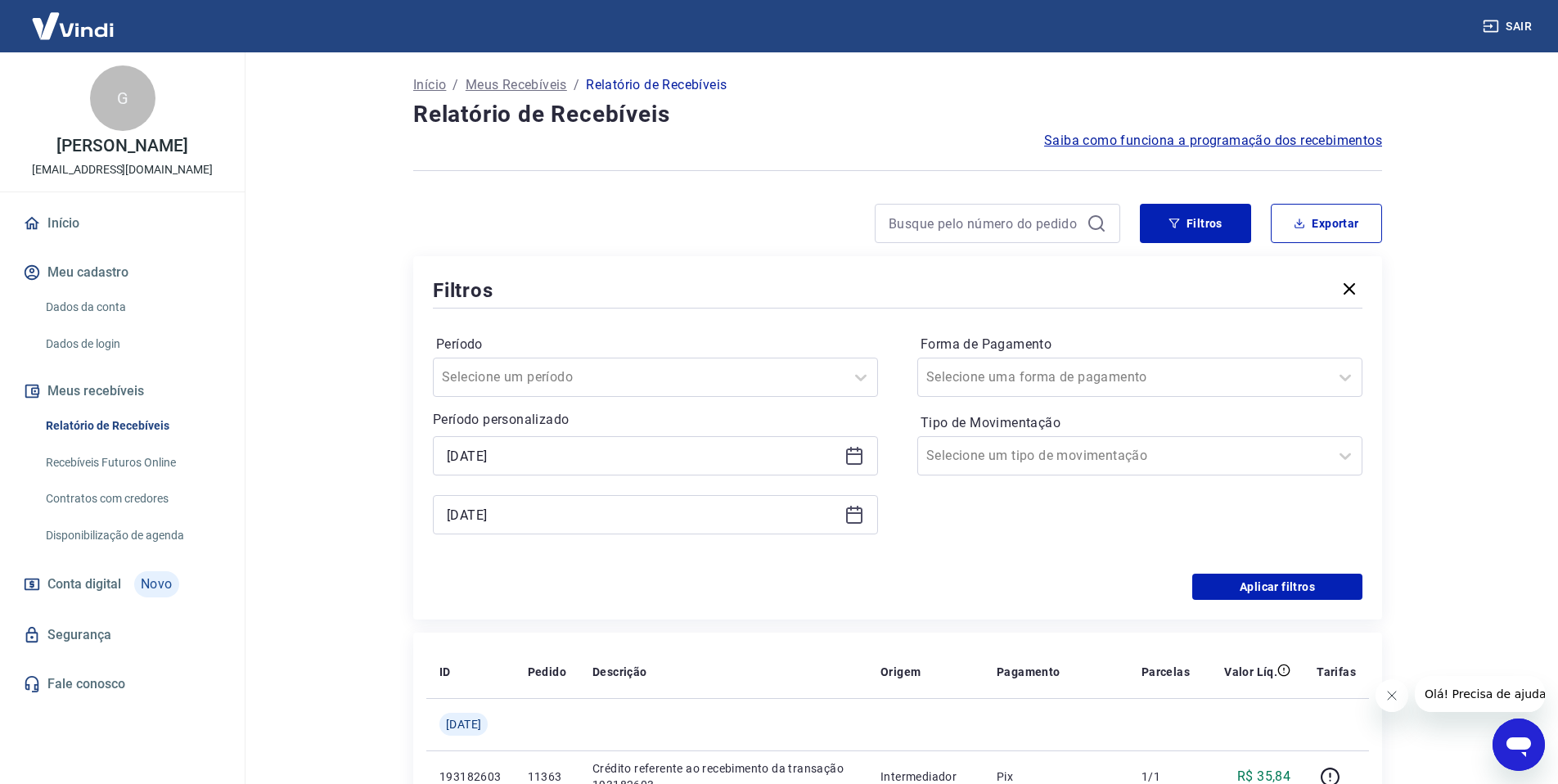
click at [856, 451] on icon at bounding box center [854, 455] width 19 height 19
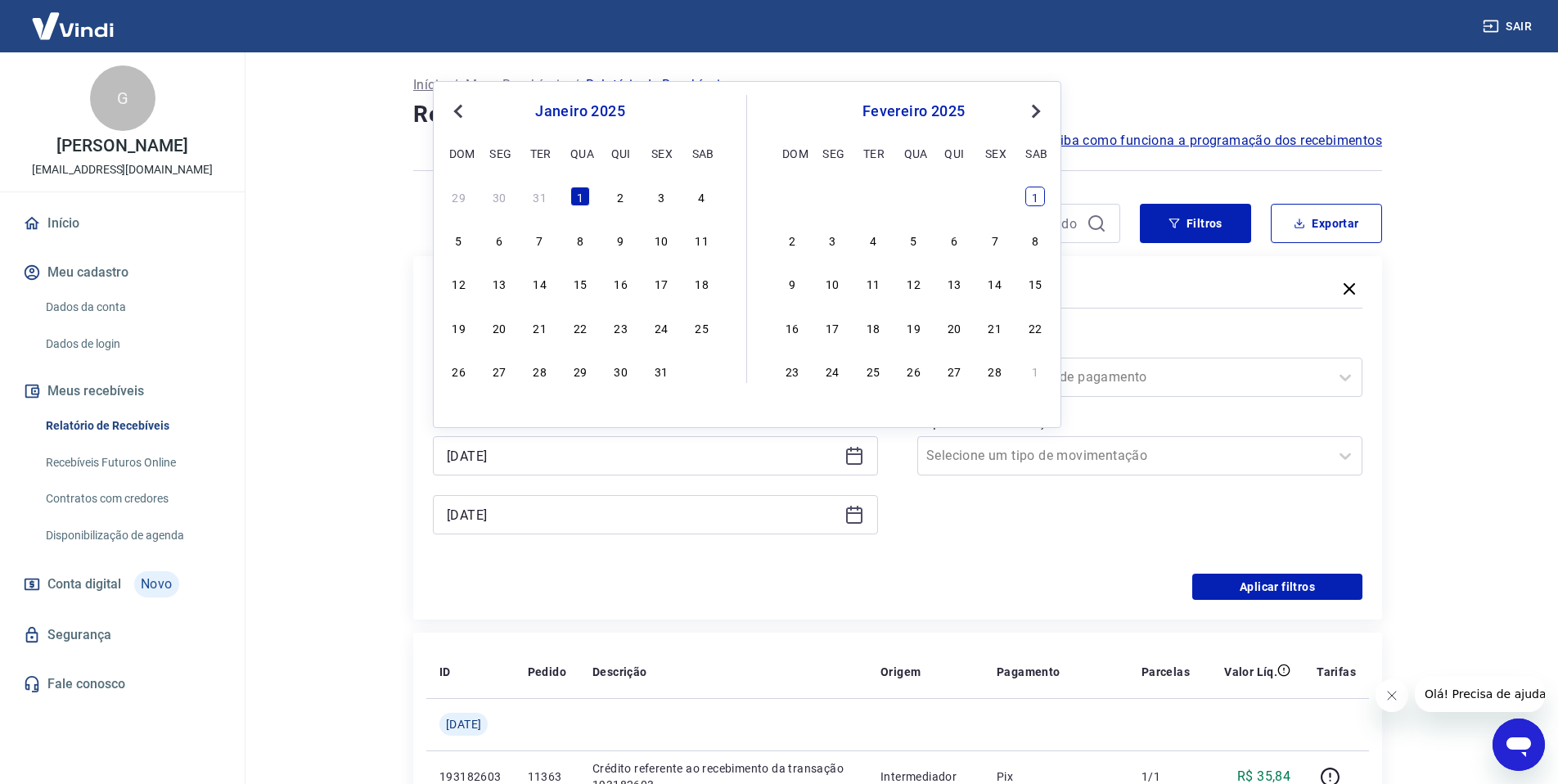
click at [1032, 201] on div "1" at bounding box center [1034, 195] width 19 height 19
type input "[DATE]"
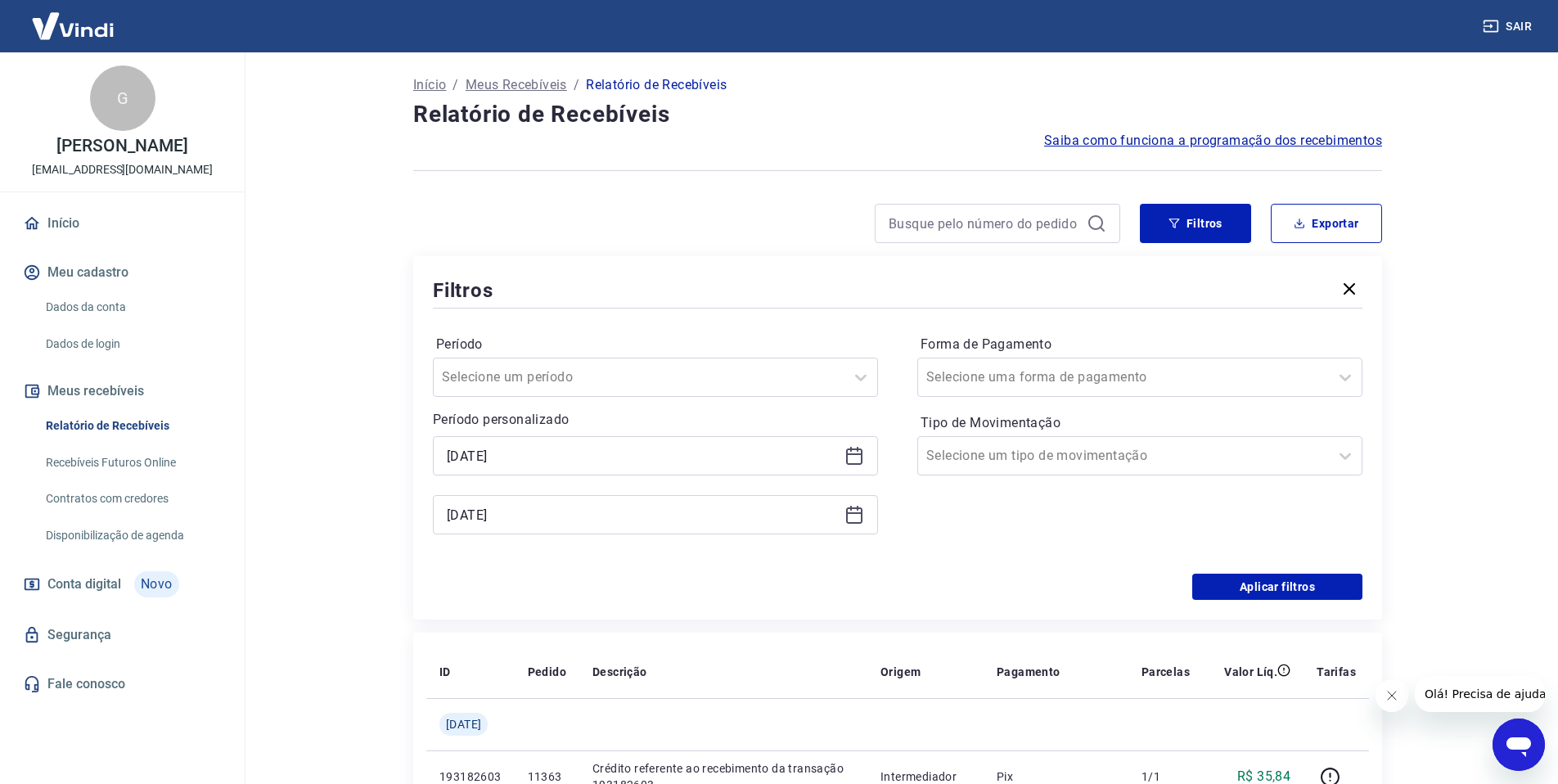
click at [861, 522] on icon at bounding box center [854, 515] width 17 height 17
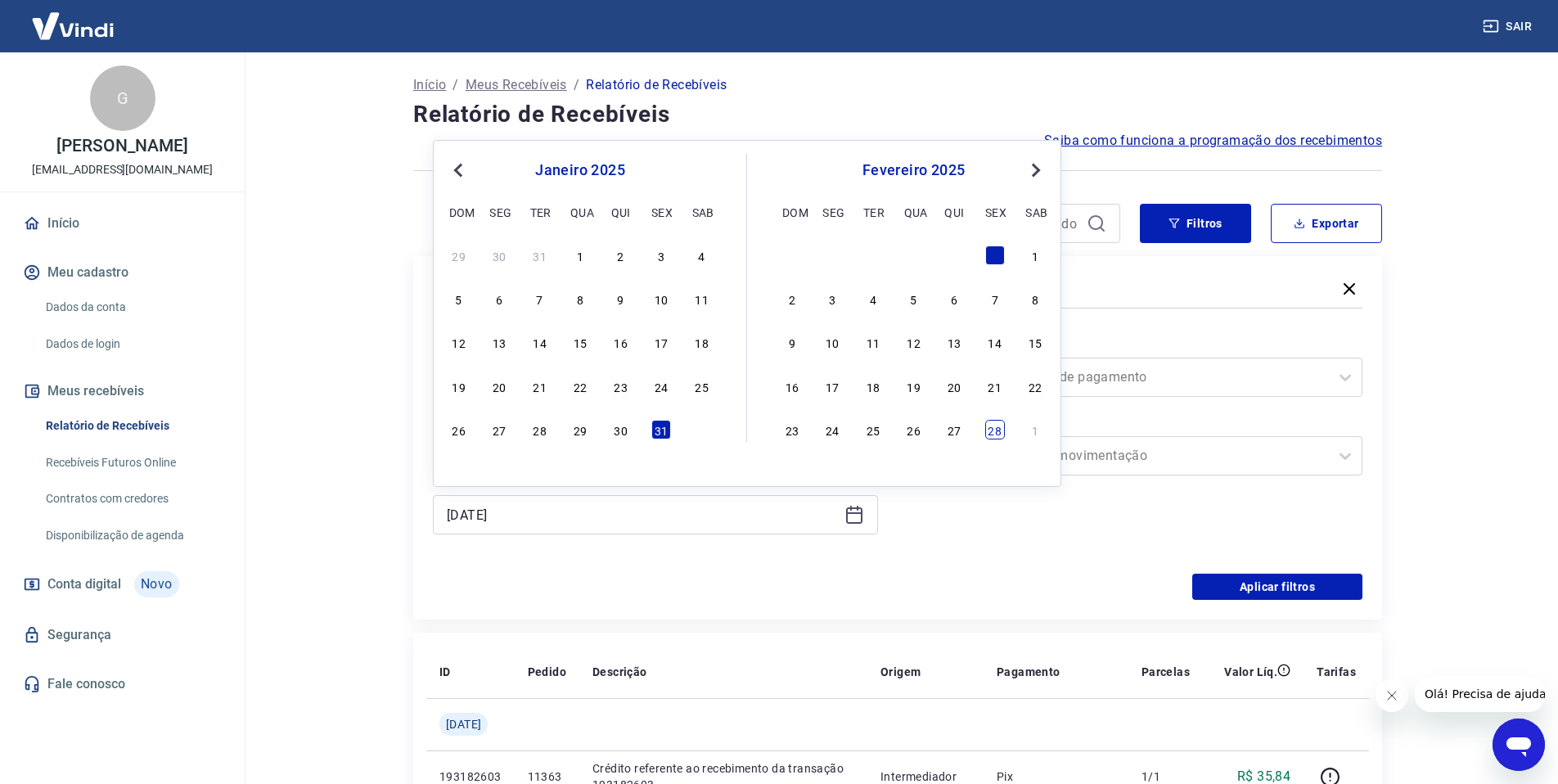
click at [1003, 433] on div "28" at bounding box center [994, 429] width 19 height 19
type input "[DATE]"
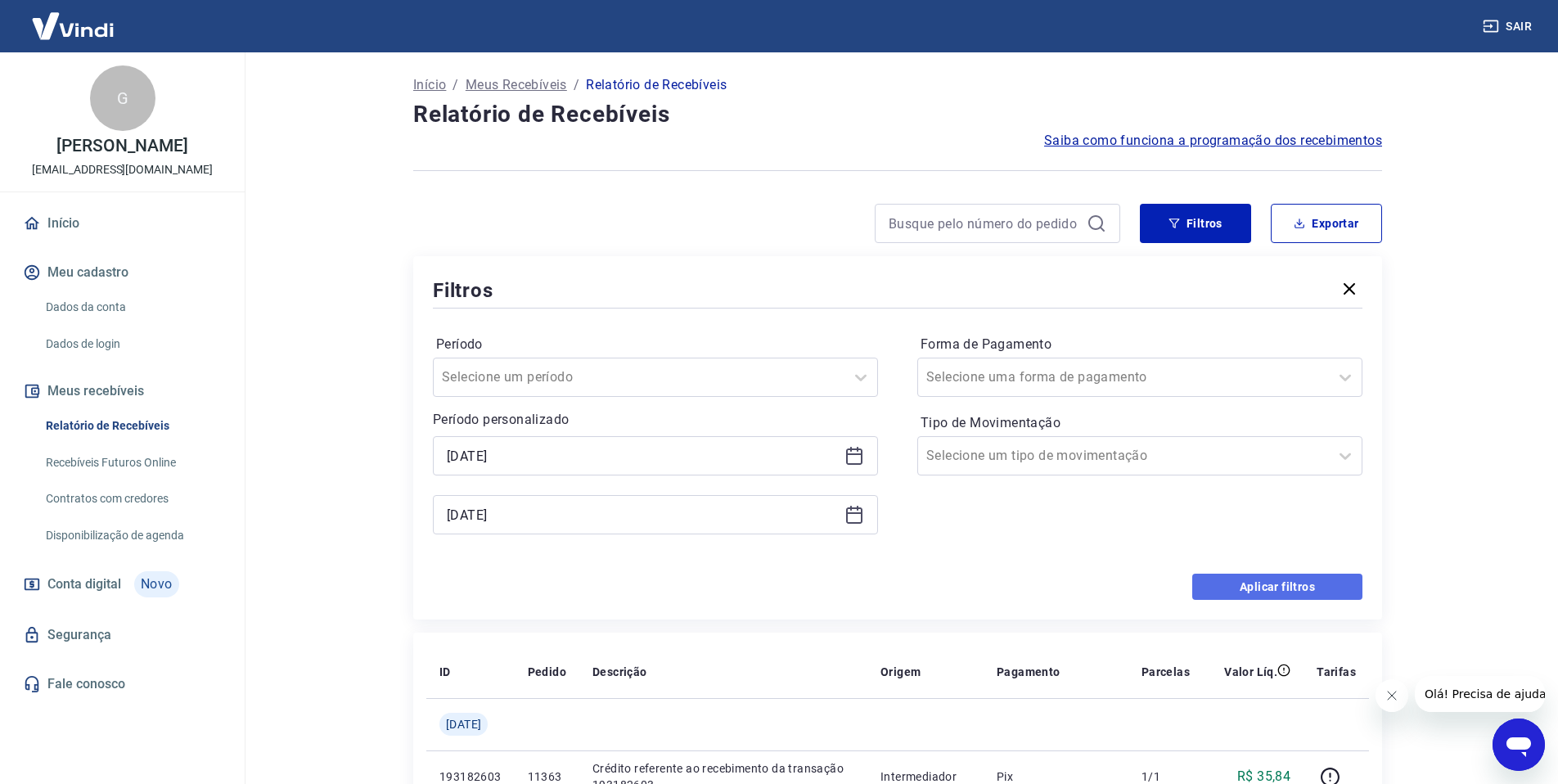
click at [1235, 583] on button "Aplicar filtros" at bounding box center [1277, 586] width 171 height 27
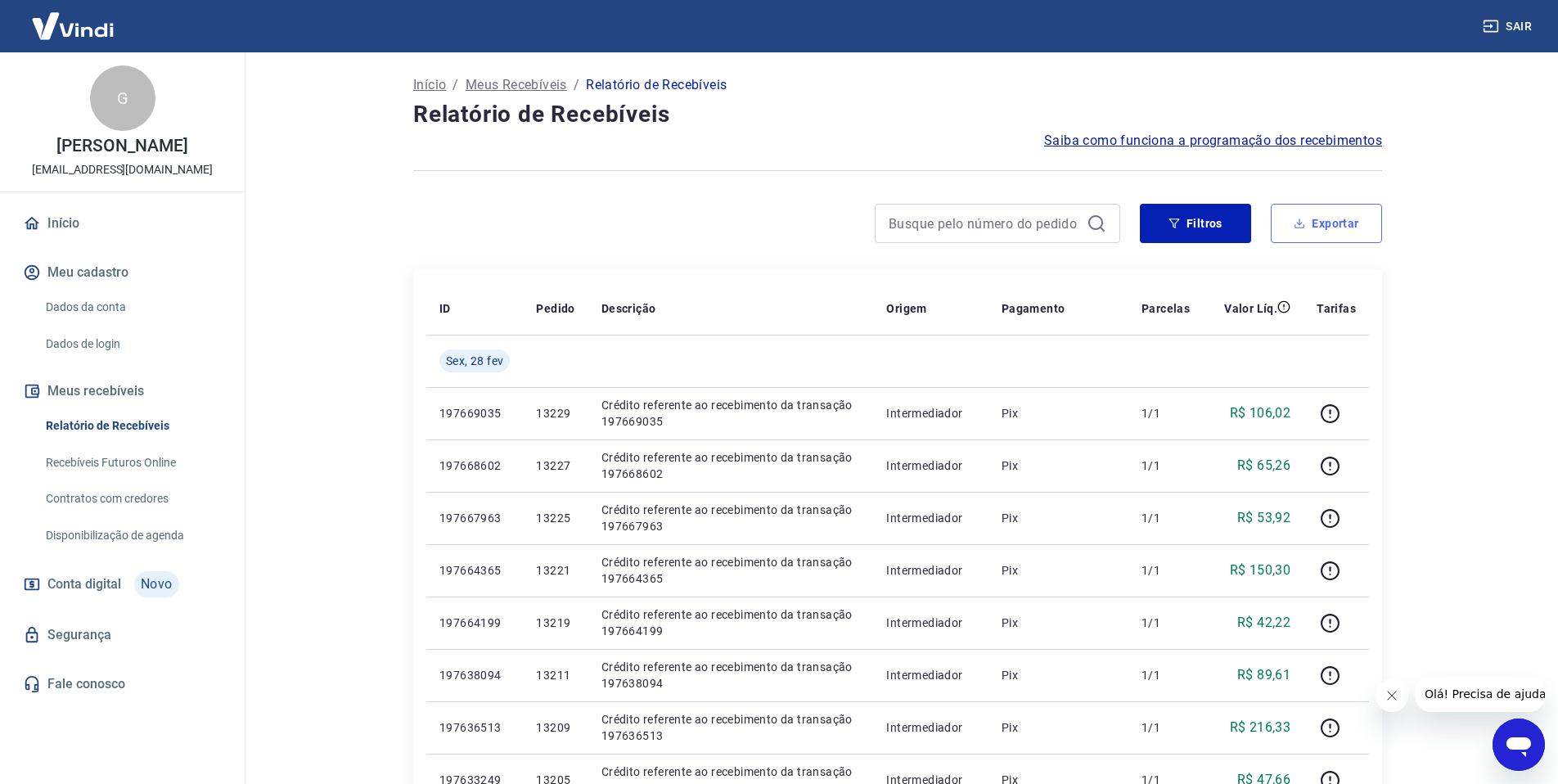
click at [1333, 216] on button "Exportar" at bounding box center [1325, 223] width 111 height 39
type input "[DATE]"
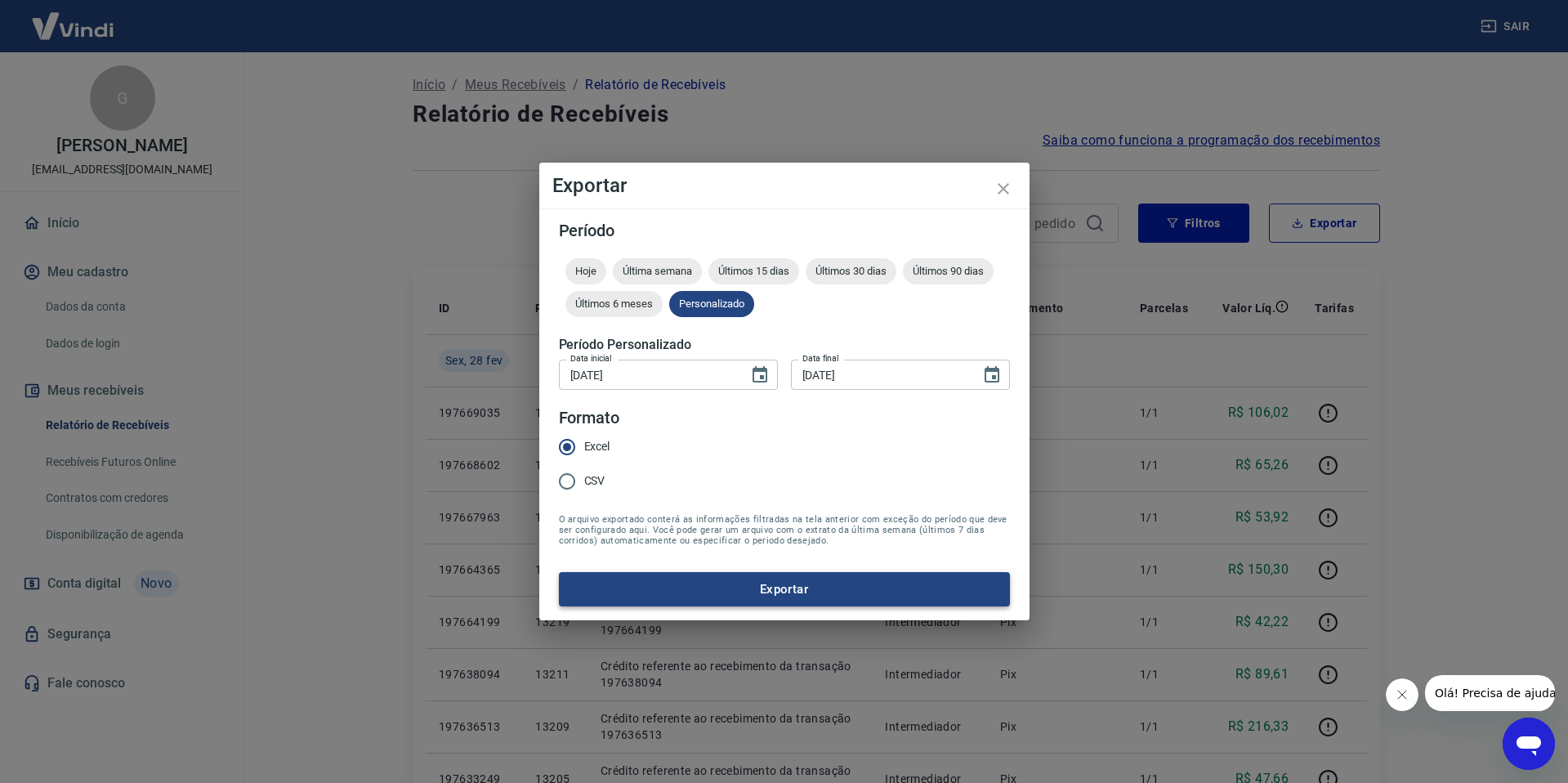
click at [752, 594] on button "Exportar" at bounding box center [784, 588] width 451 height 34
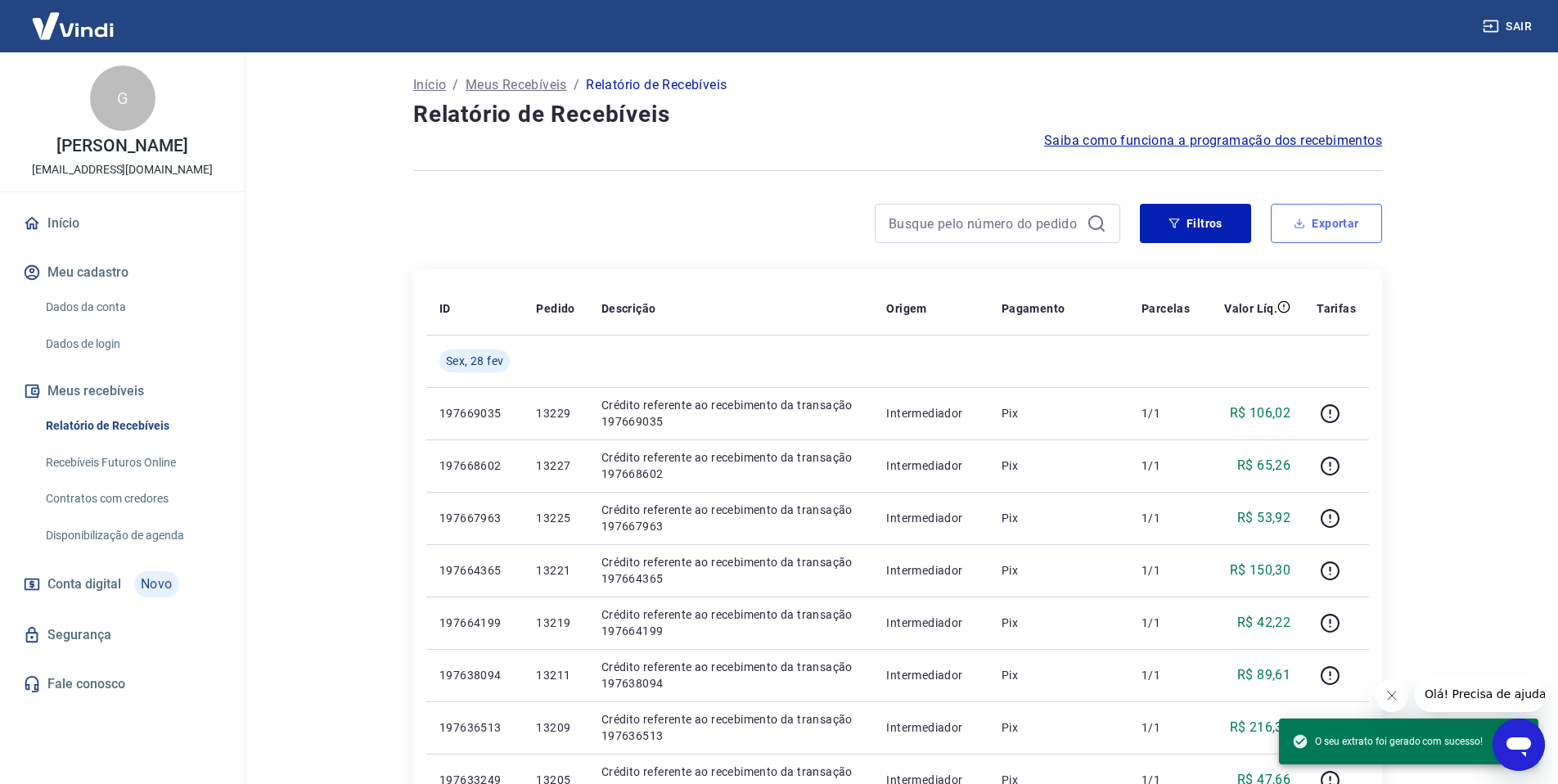
click at [1306, 218] on button "Exportar" at bounding box center [1325, 223] width 111 height 39
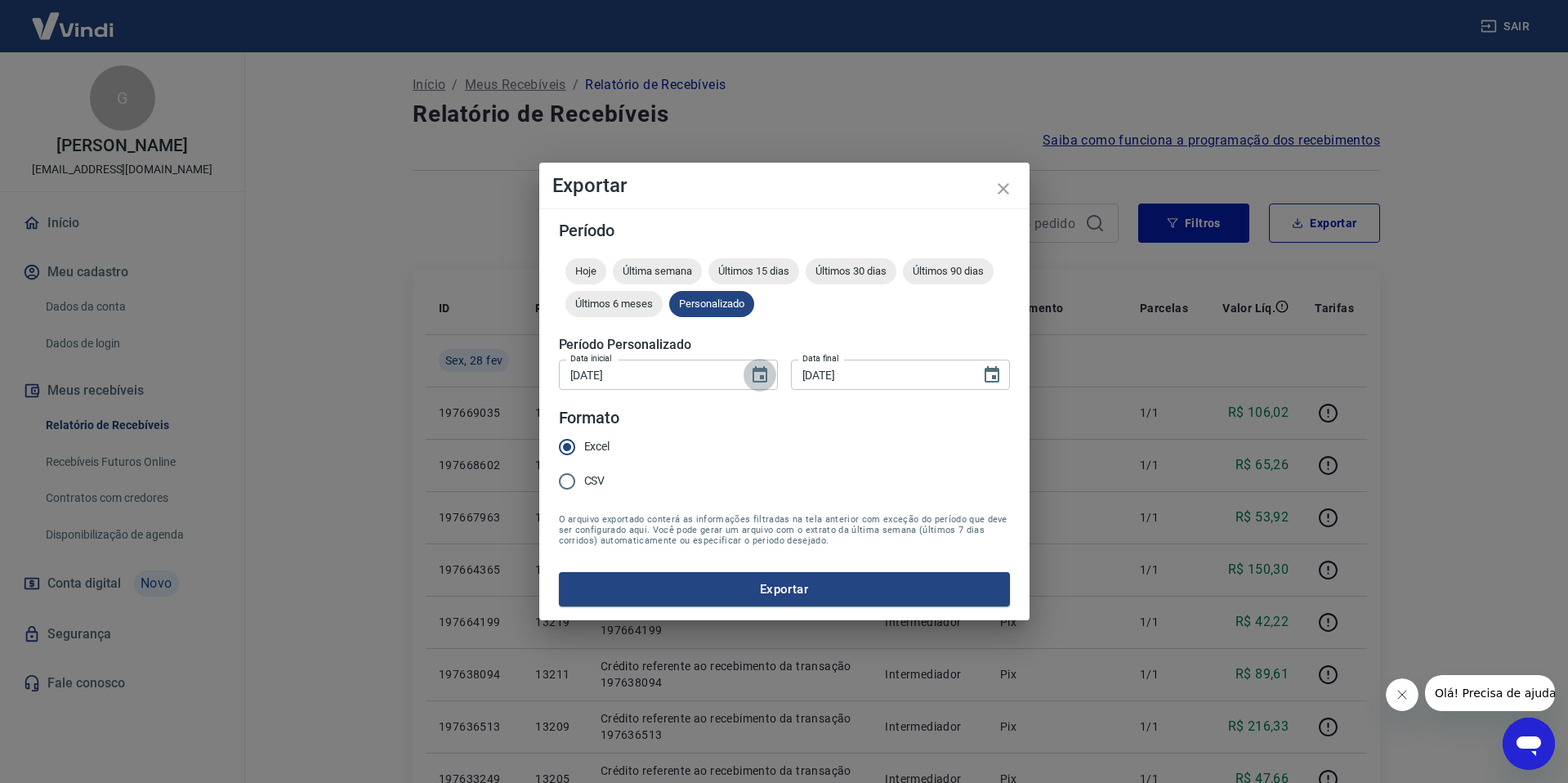
click at [758, 374] on icon "Choose date, selected date is 1 de fev de 2025" at bounding box center [759, 375] width 19 height 19
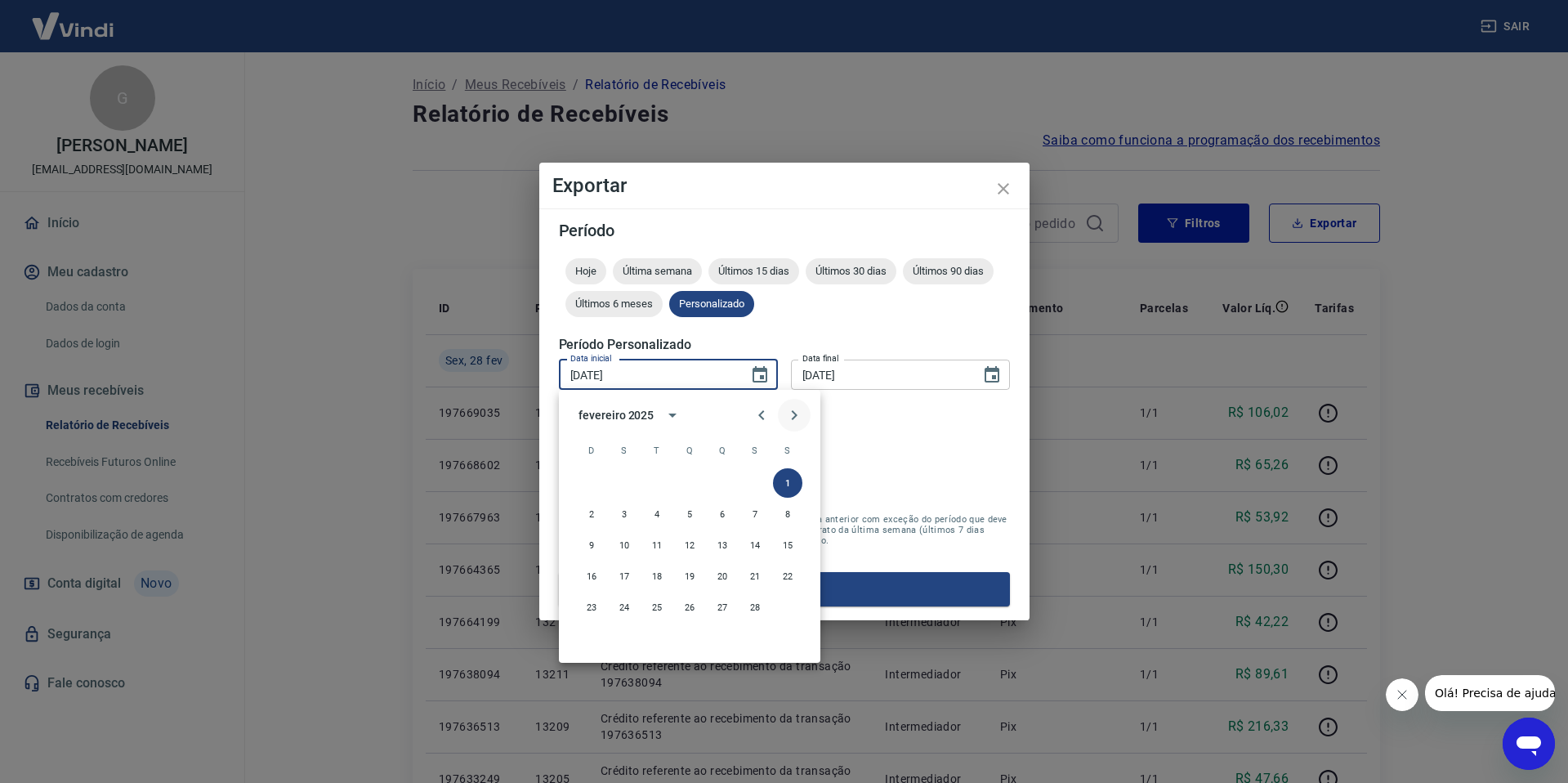
click at [792, 422] on icon "Next month" at bounding box center [793, 414] width 19 height 19
click at [789, 486] on button "1" at bounding box center [788, 483] width 29 height 29
type input "[DATE]"
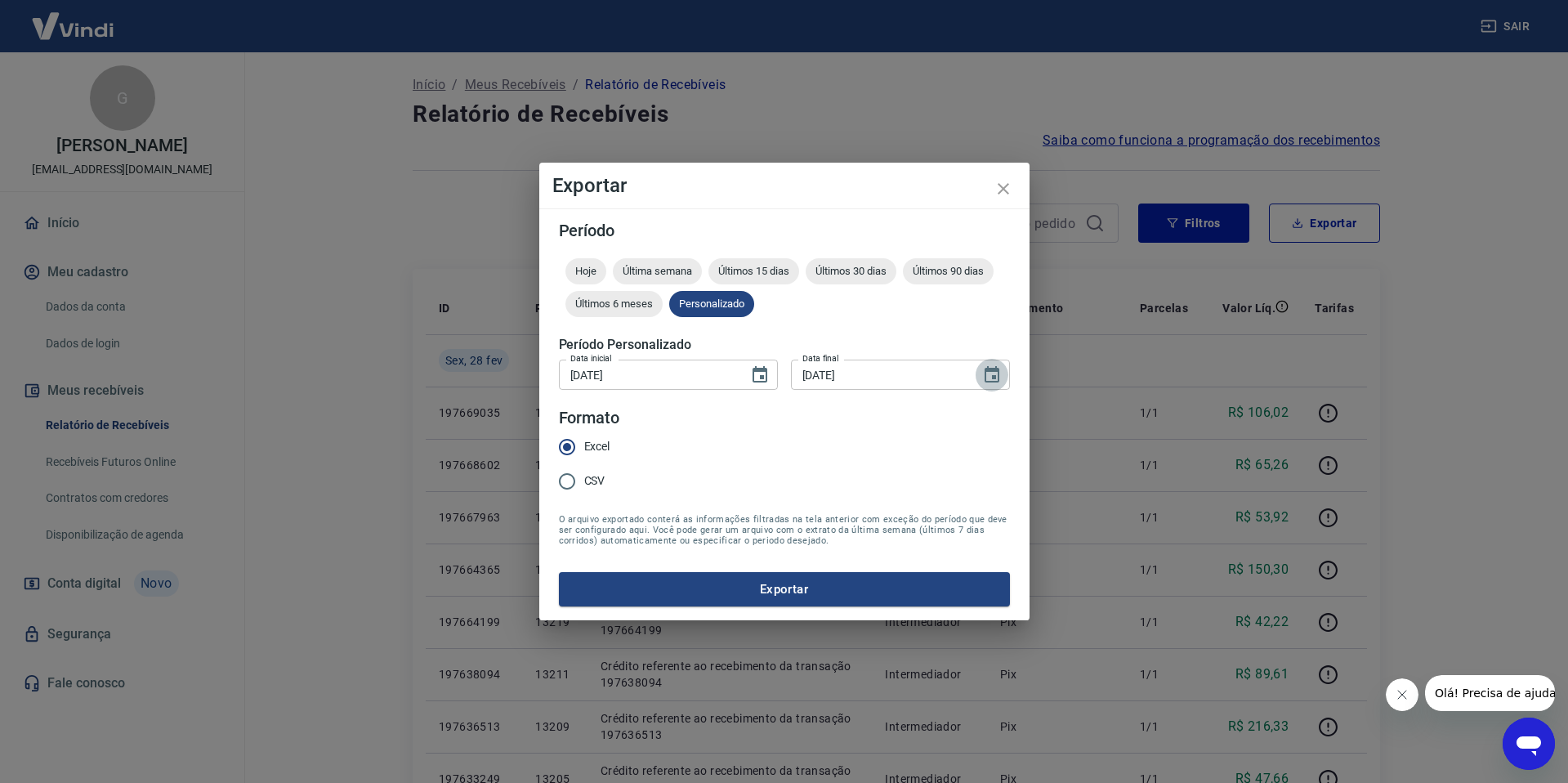
click at [988, 375] on icon "Choose date, selected date is 28 de fev de 2025" at bounding box center [991, 375] width 19 height 19
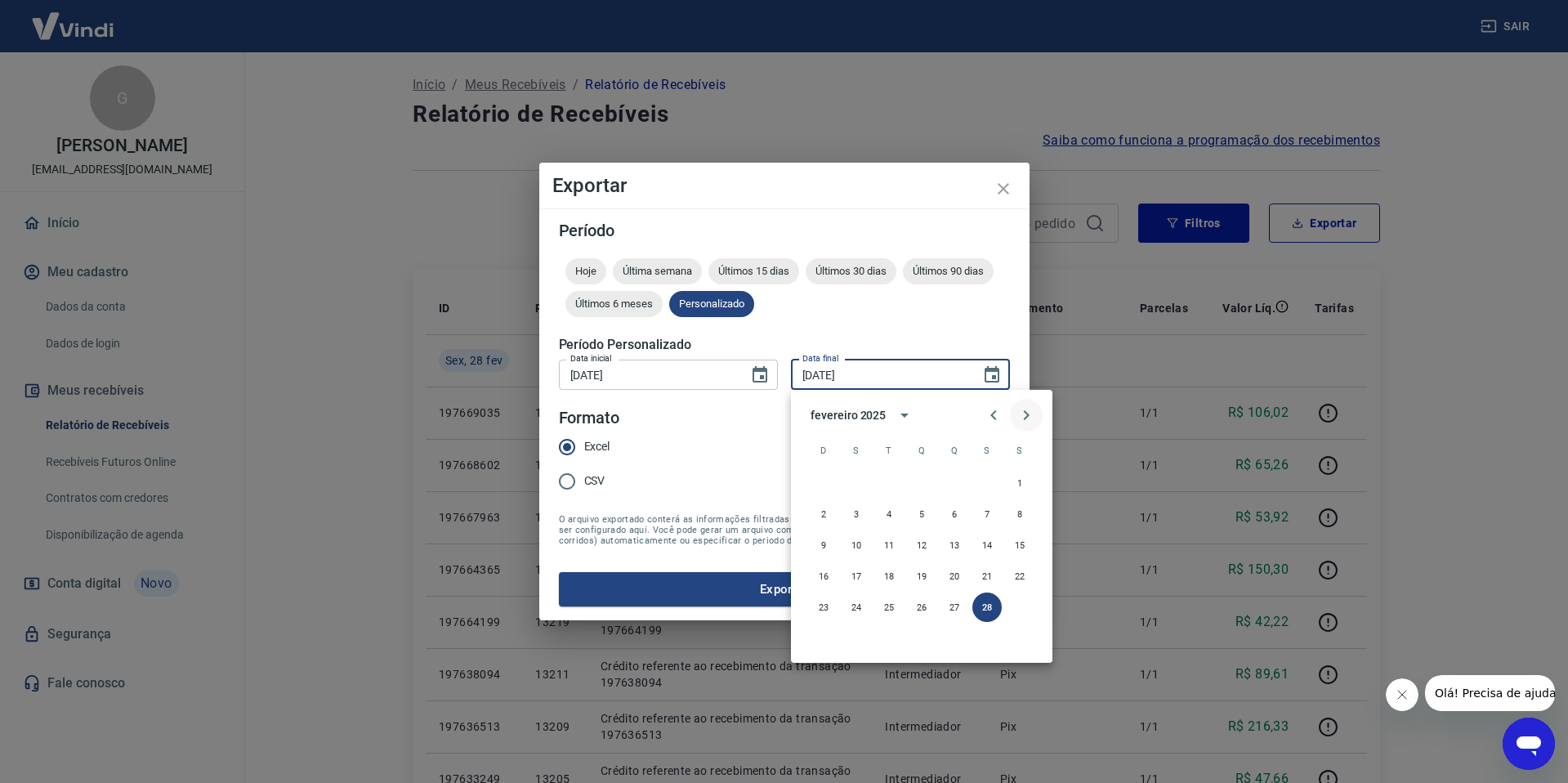
click at [1028, 420] on icon "Next month" at bounding box center [1026, 414] width 19 height 19
click at [856, 636] on button "31" at bounding box center [856, 638] width 29 height 29
type input "[DATE]"
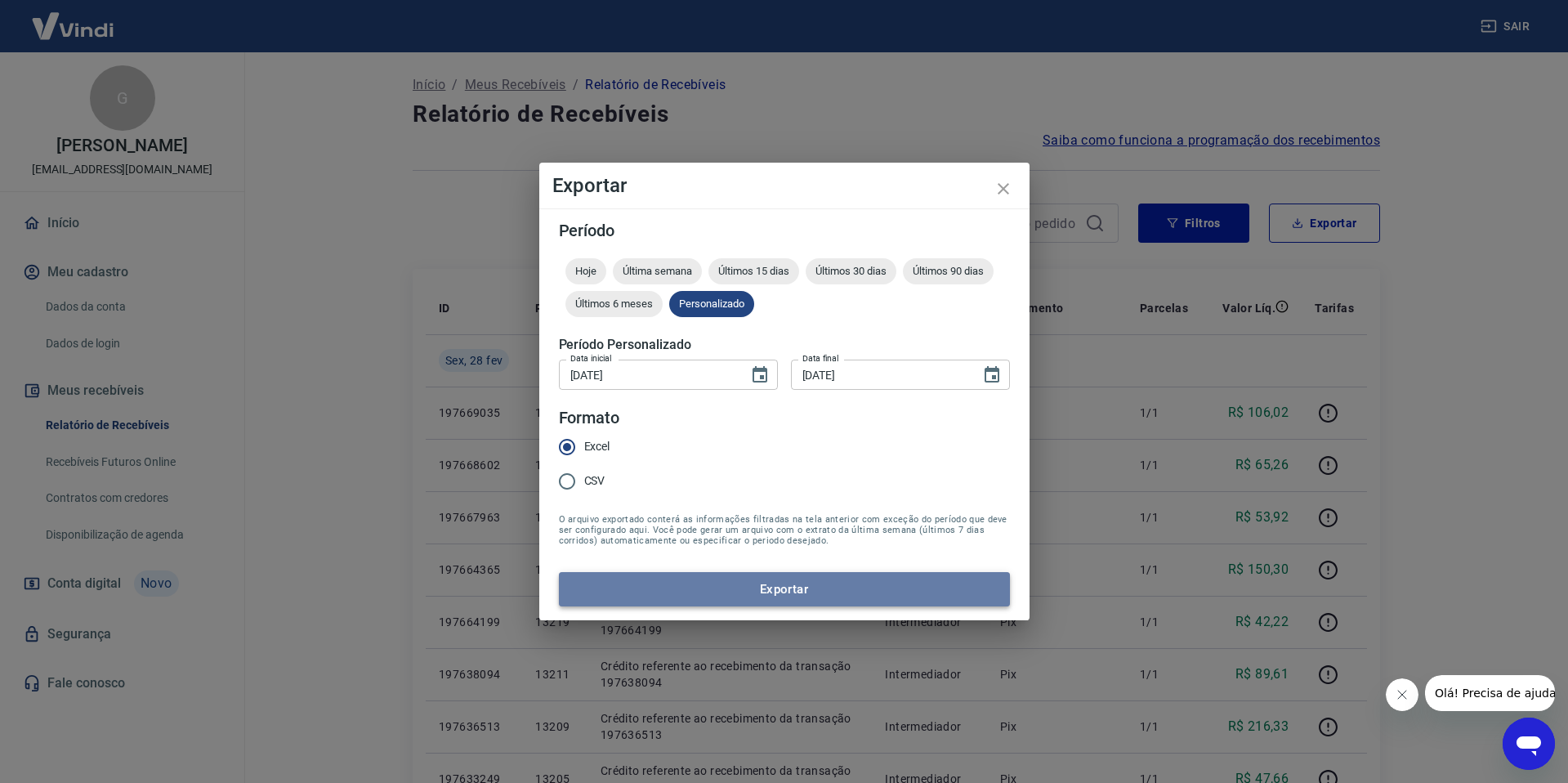
click at [800, 594] on button "Exportar" at bounding box center [784, 588] width 451 height 34
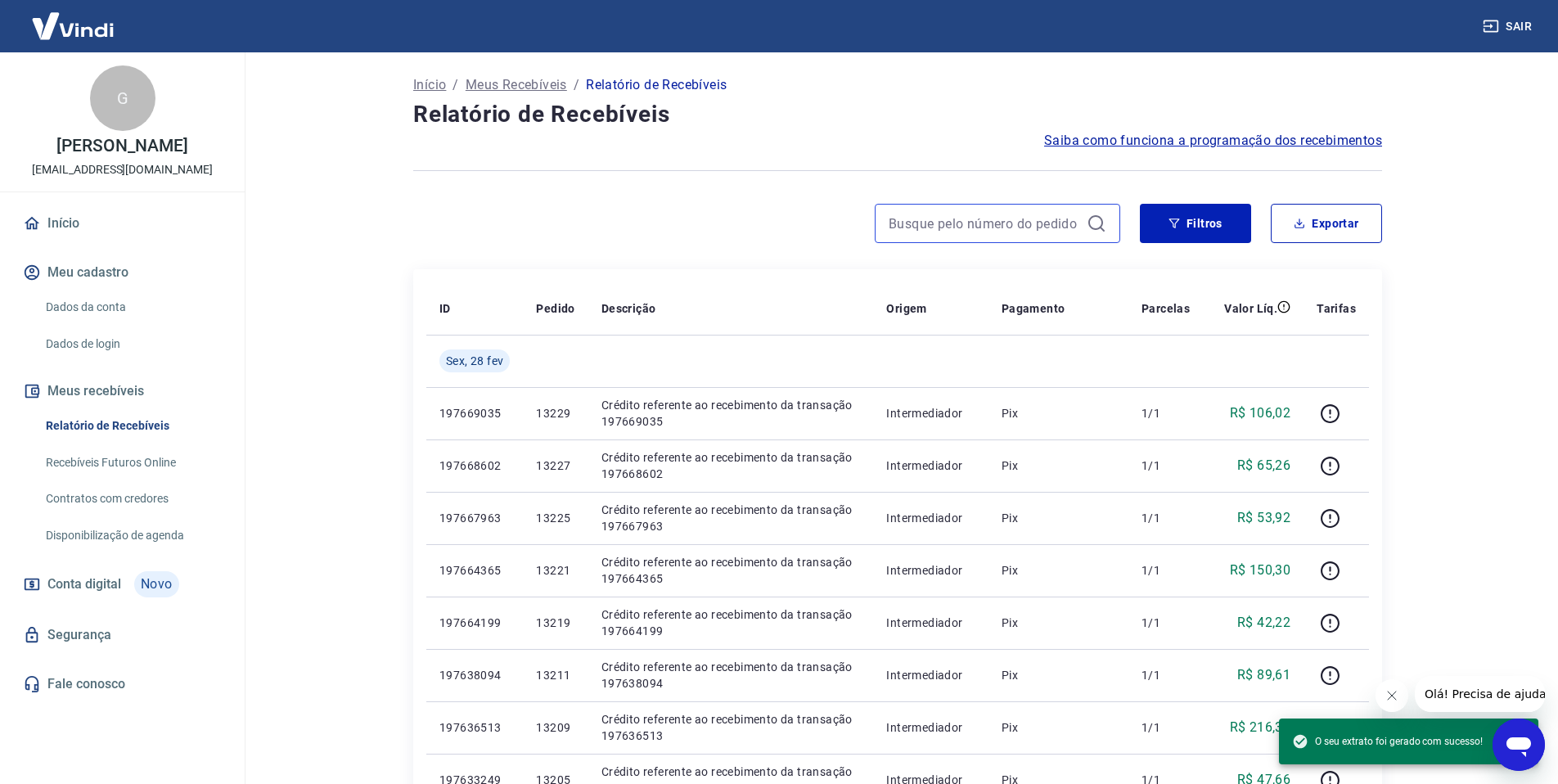
click at [989, 224] on input at bounding box center [984, 223] width 192 height 25
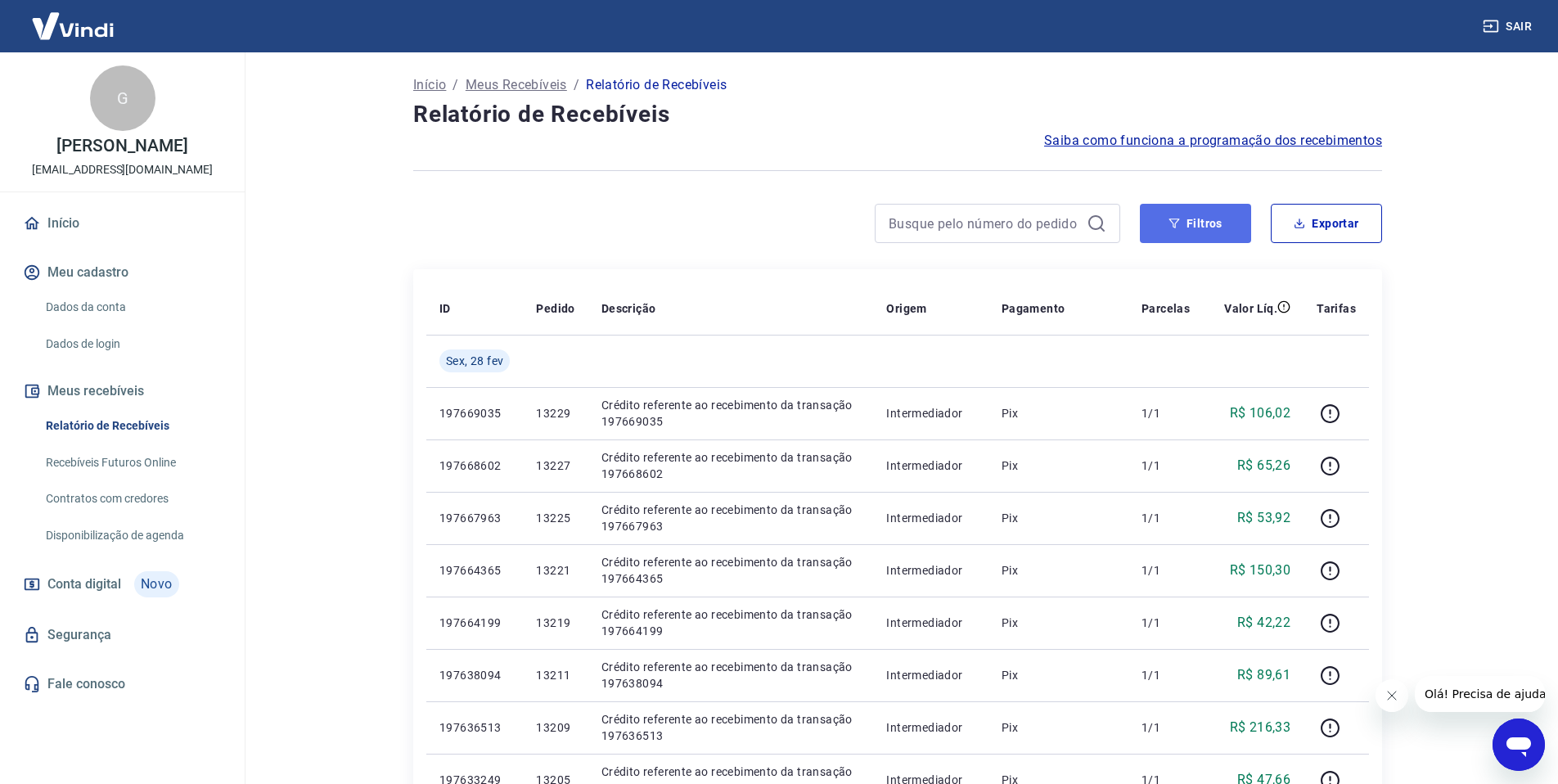
click at [1190, 223] on button "Filtros" at bounding box center [1195, 223] width 111 height 39
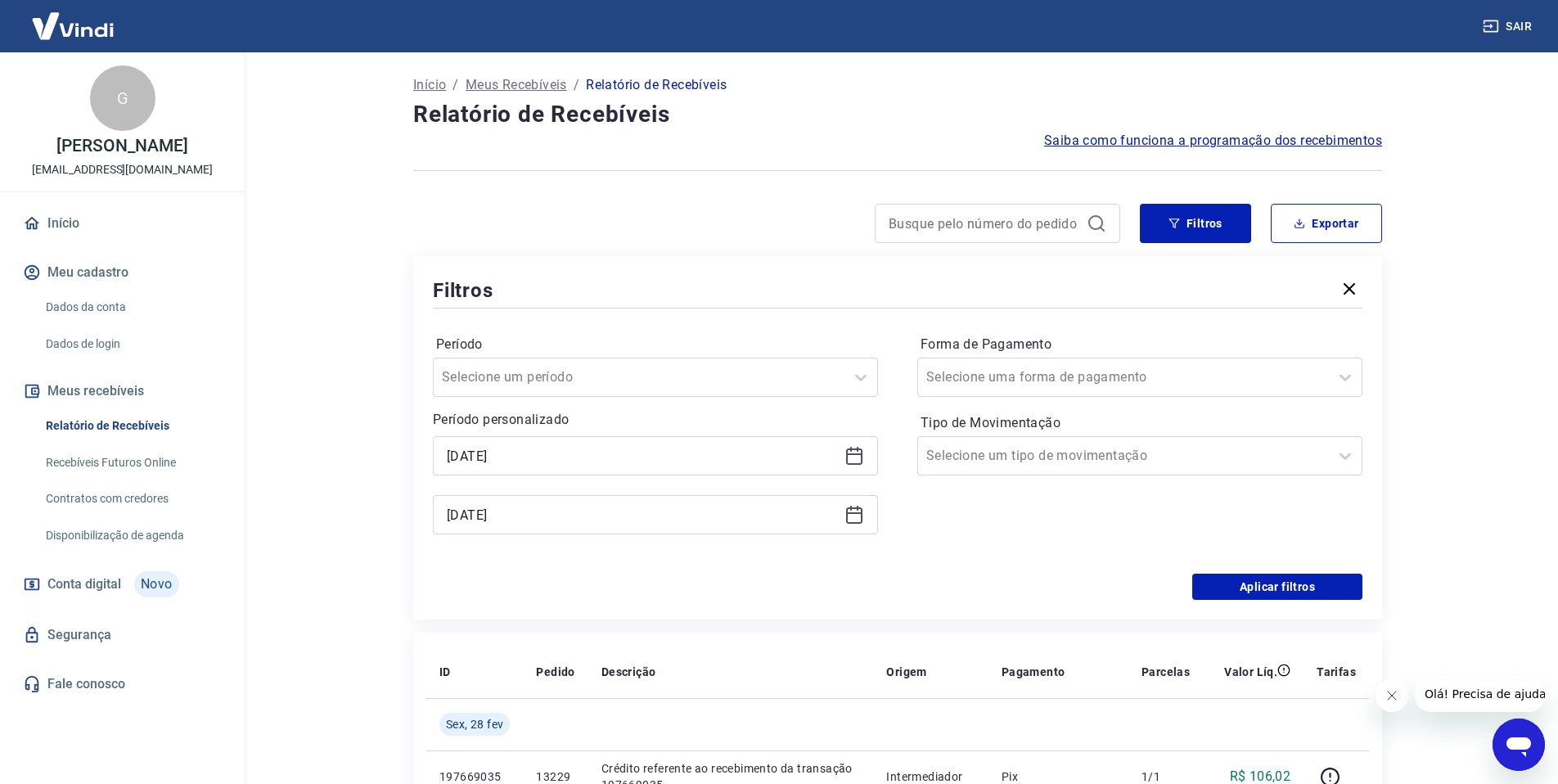
click at [854, 453] on icon at bounding box center [854, 454] width 17 height 2
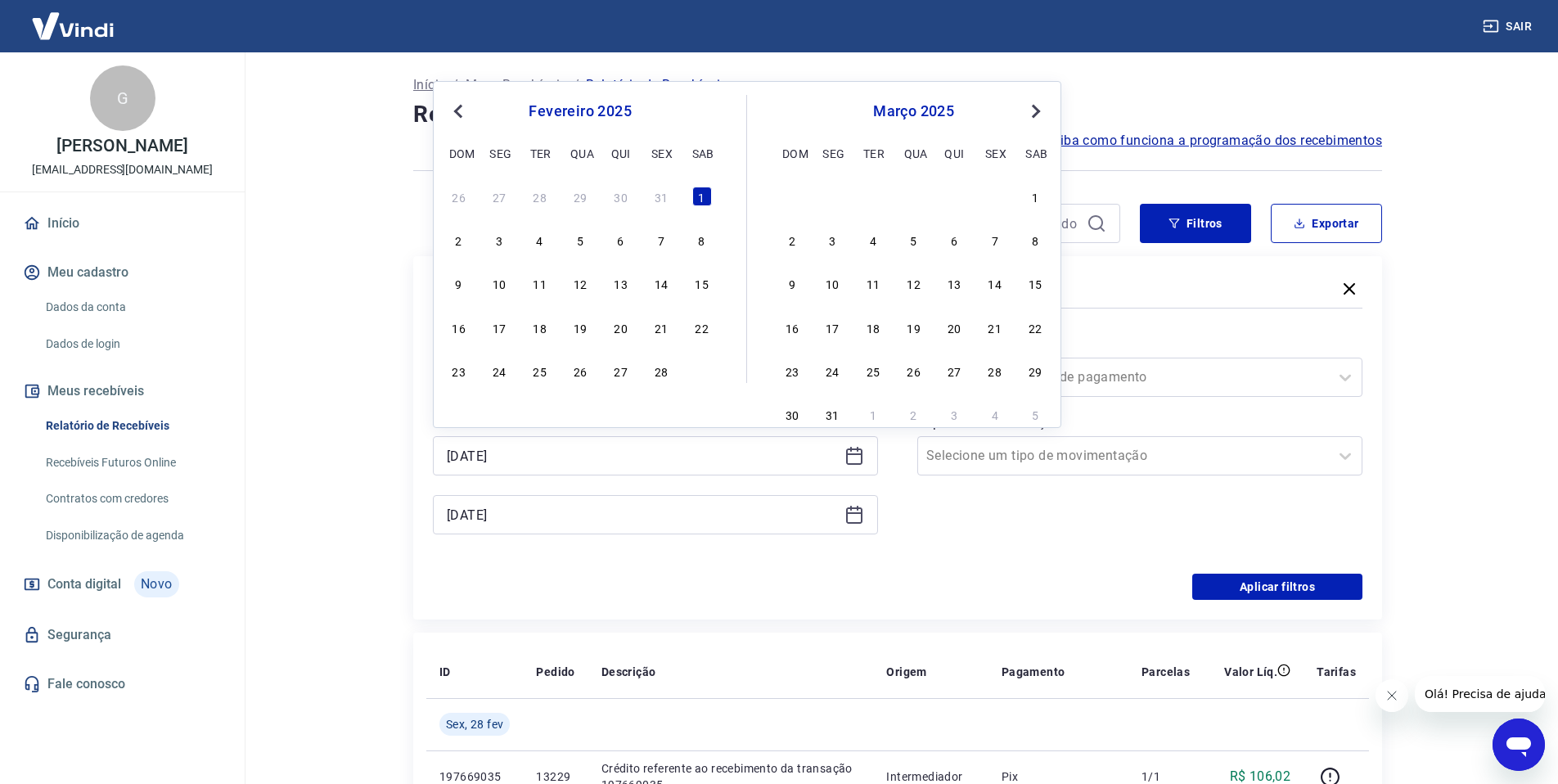
click at [469, 114] on div "fevereiro 2025" at bounding box center [580, 111] width 267 height 19
click at [459, 114] on span "Previous Month" at bounding box center [459, 111] width 0 height 19
click at [1034, 105] on span "Next Month" at bounding box center [1034, 111] width 0 height 19
click at [663, 247] on div "10" at bounding box center [660, 239] width 19 height 19
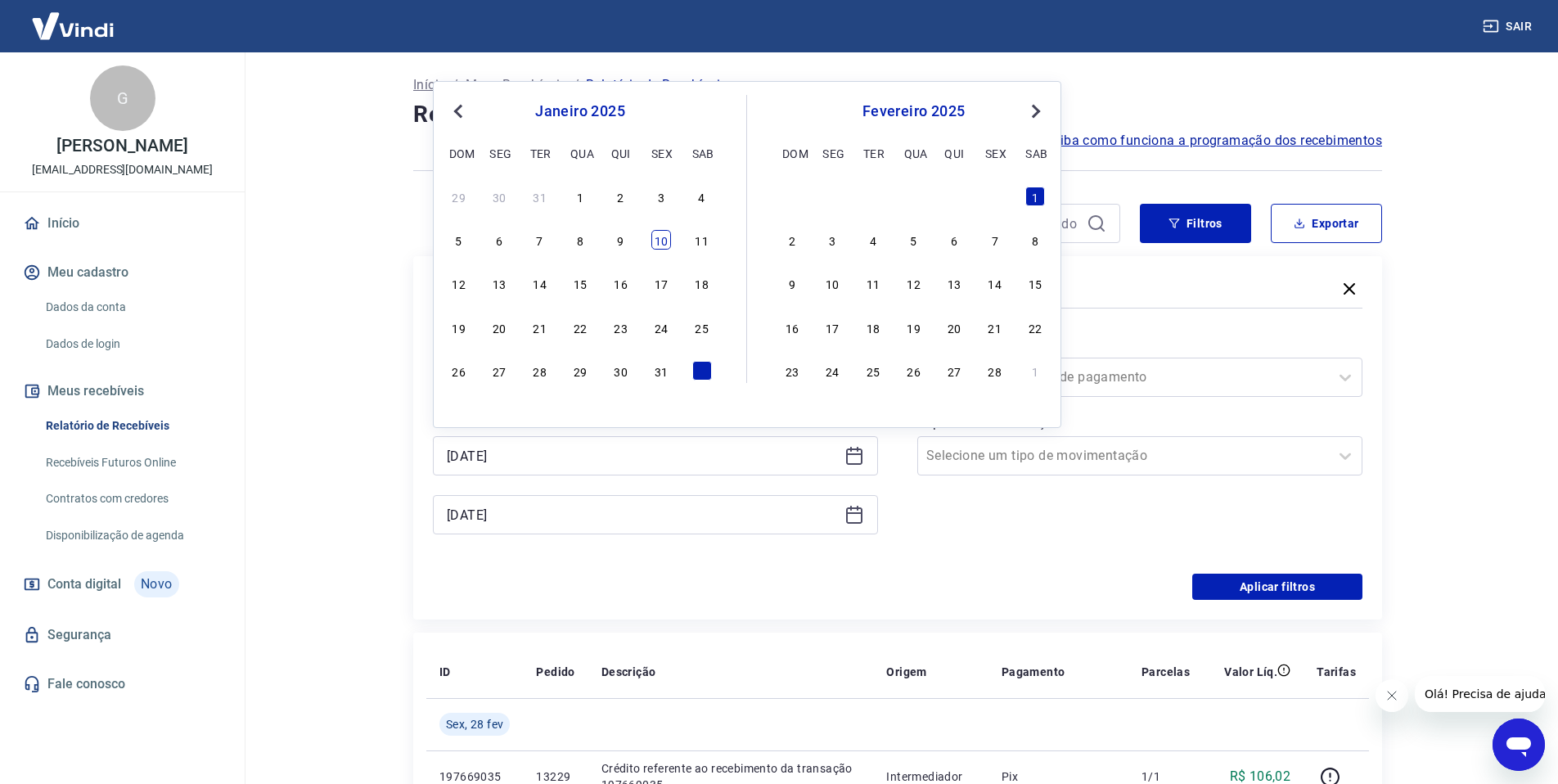
type input "[DATE]"
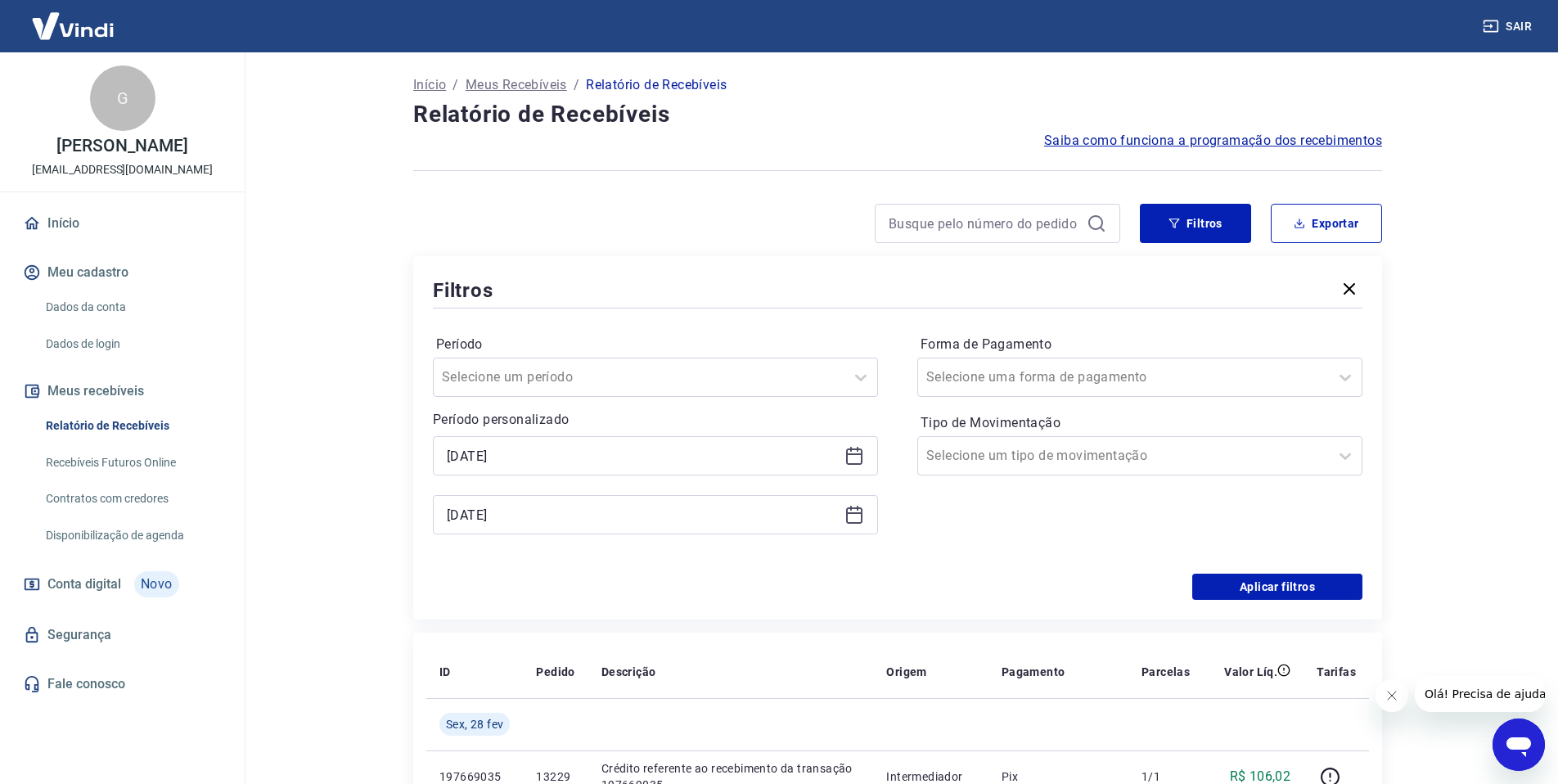
click at [843, 516] on div "[DATE]" at bounding box center [655, 514] width 445 height 39
click at [848, 516] on icon at bounding box center [854, 513] width 19 height 19
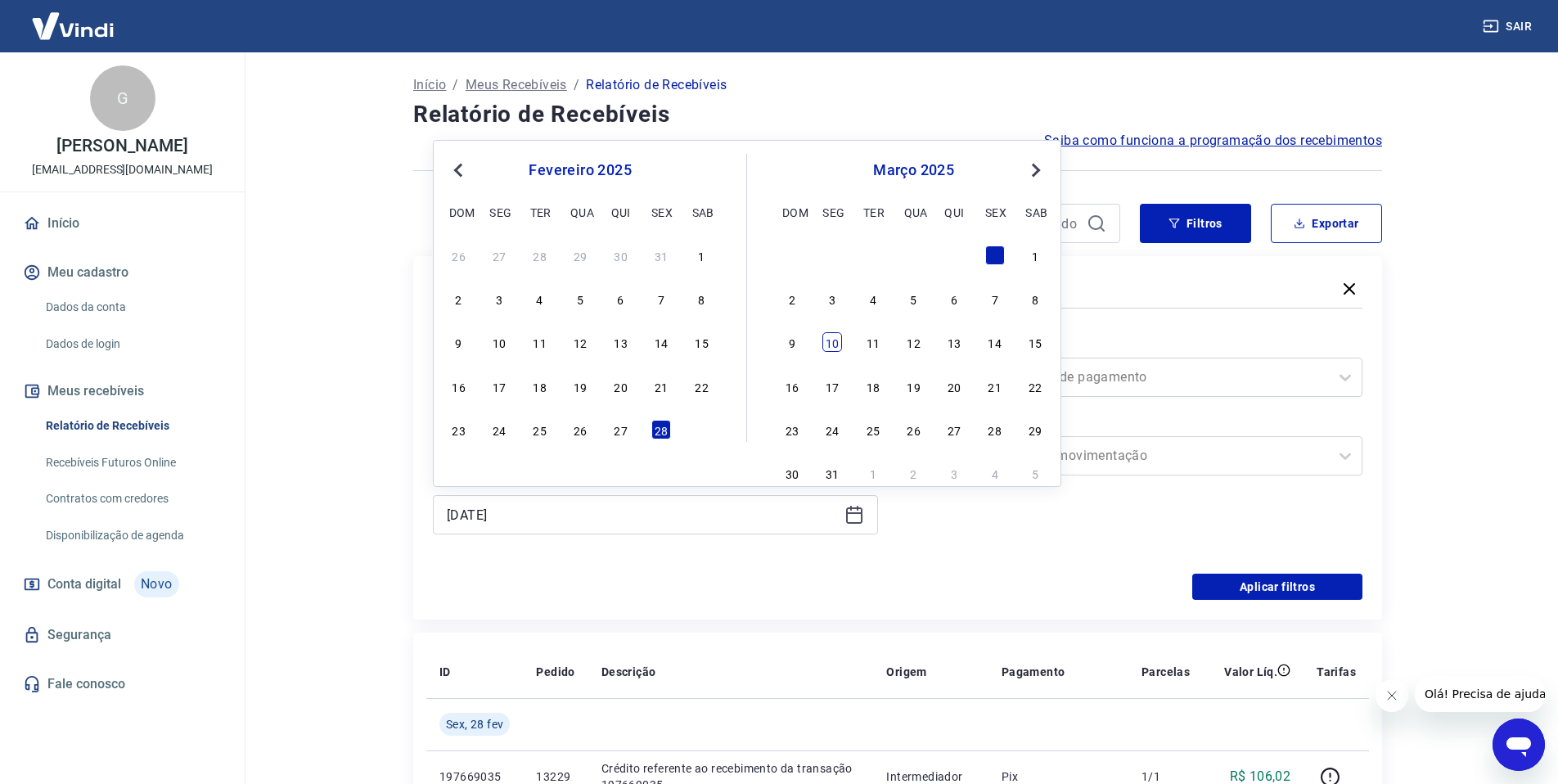
click at [828, 342] on div "10" at bounding box center [832, 341] width 19 height 19
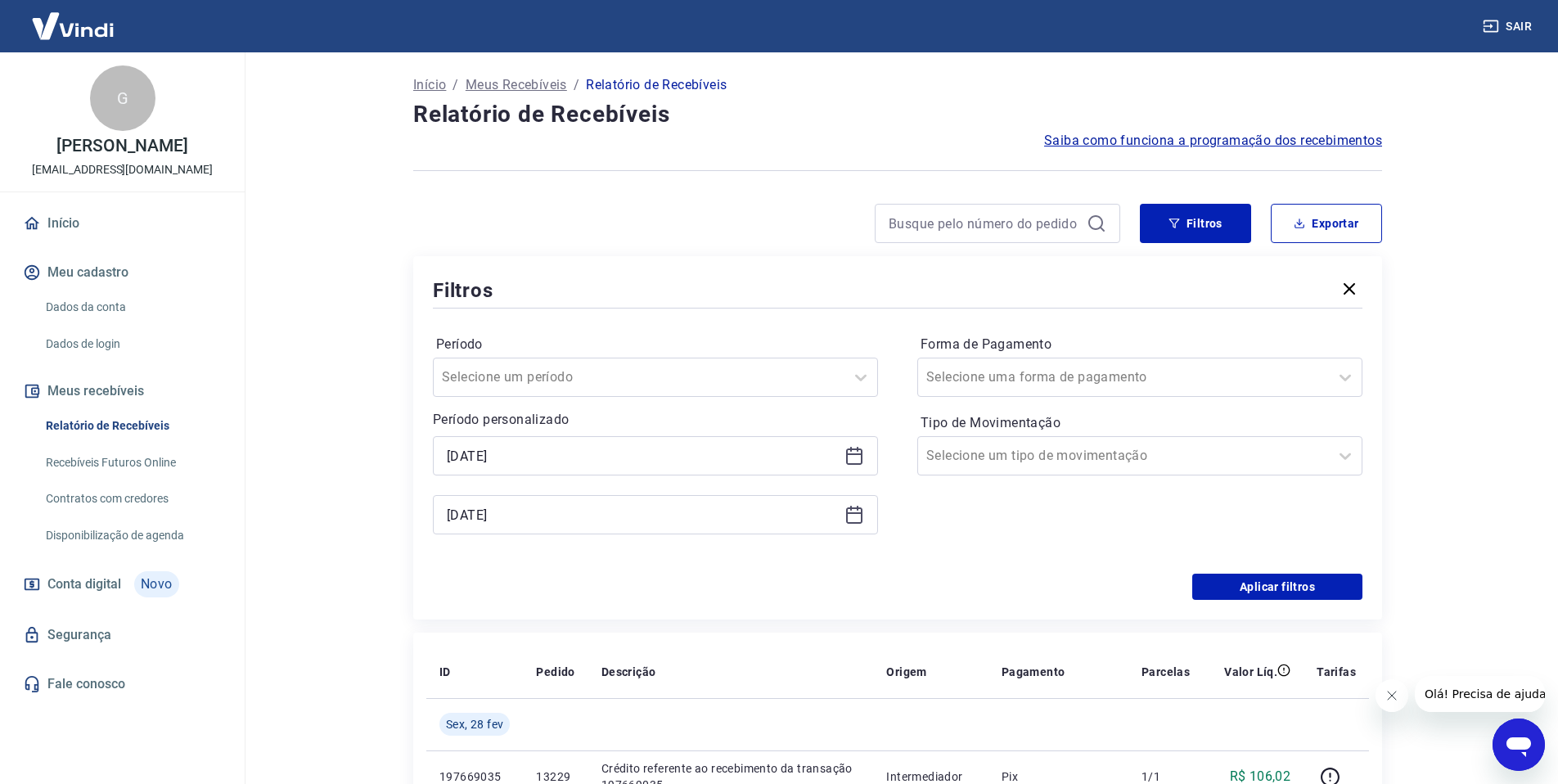
click at [858, 497] on div "[DATE]" at bounding box center [655, 514] width 445 height 39
click at [857, 510] on icon at bounding box center [857, 507] width 2 height 5
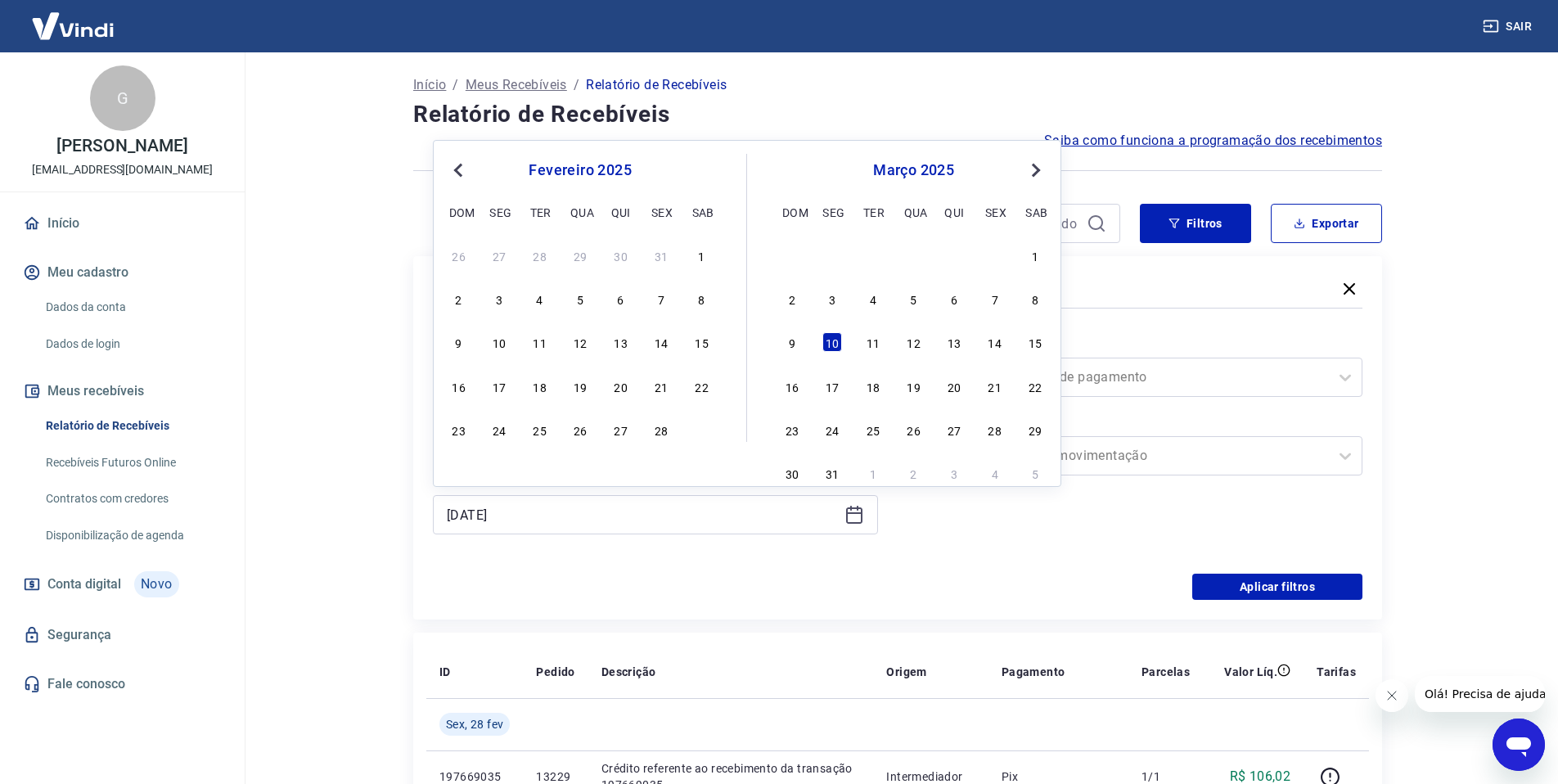
click at [459, 171] on span "Previous Month" at bounding box center [459, 170] width 0 height 19
click at [664, 300] on div "10" at bounding box center [660, 298] width 19 height 19
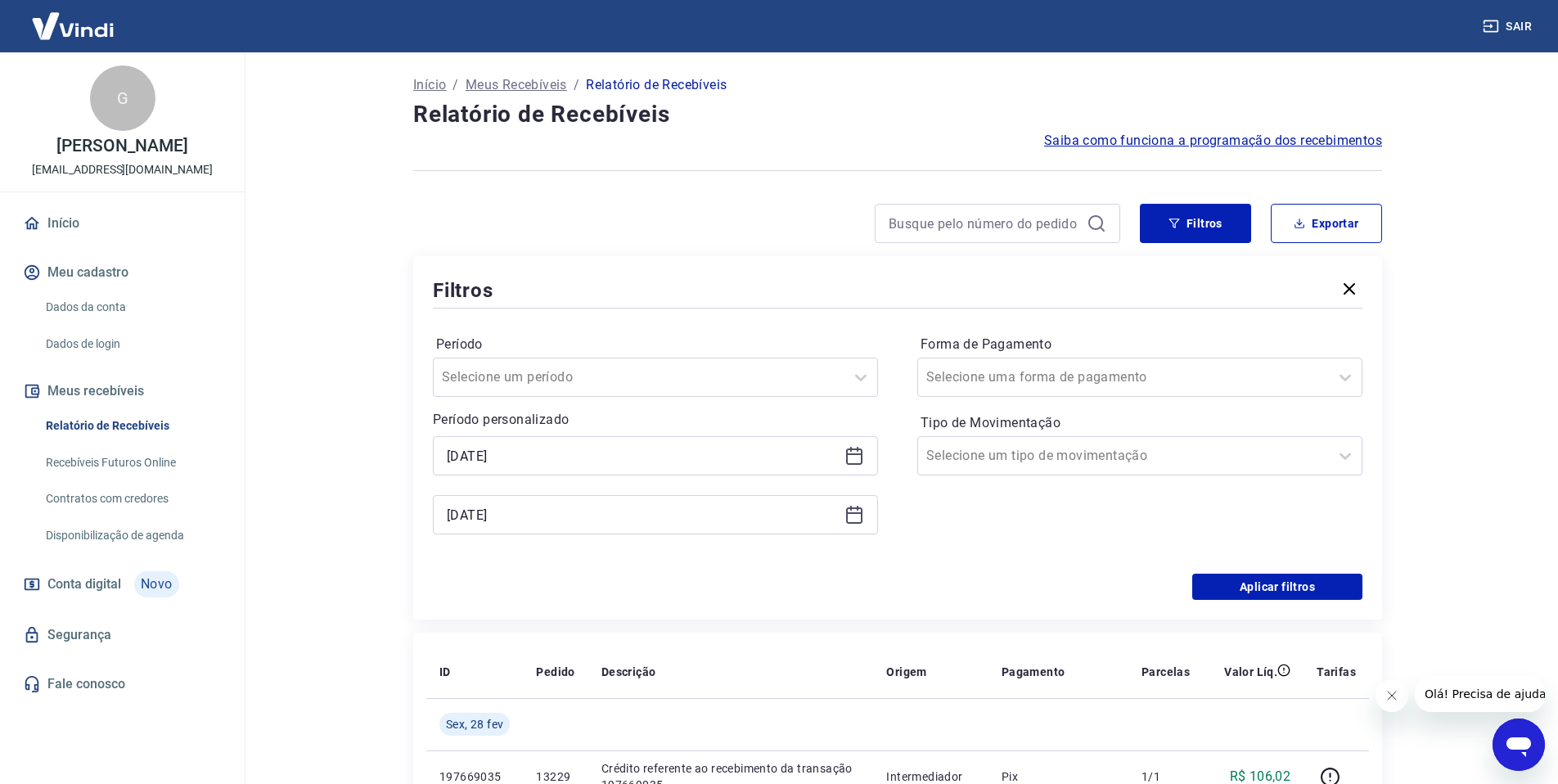
type input "[DATE]"
click at [988, 221] on input at bounding box center [984, 223] width 192 height 25
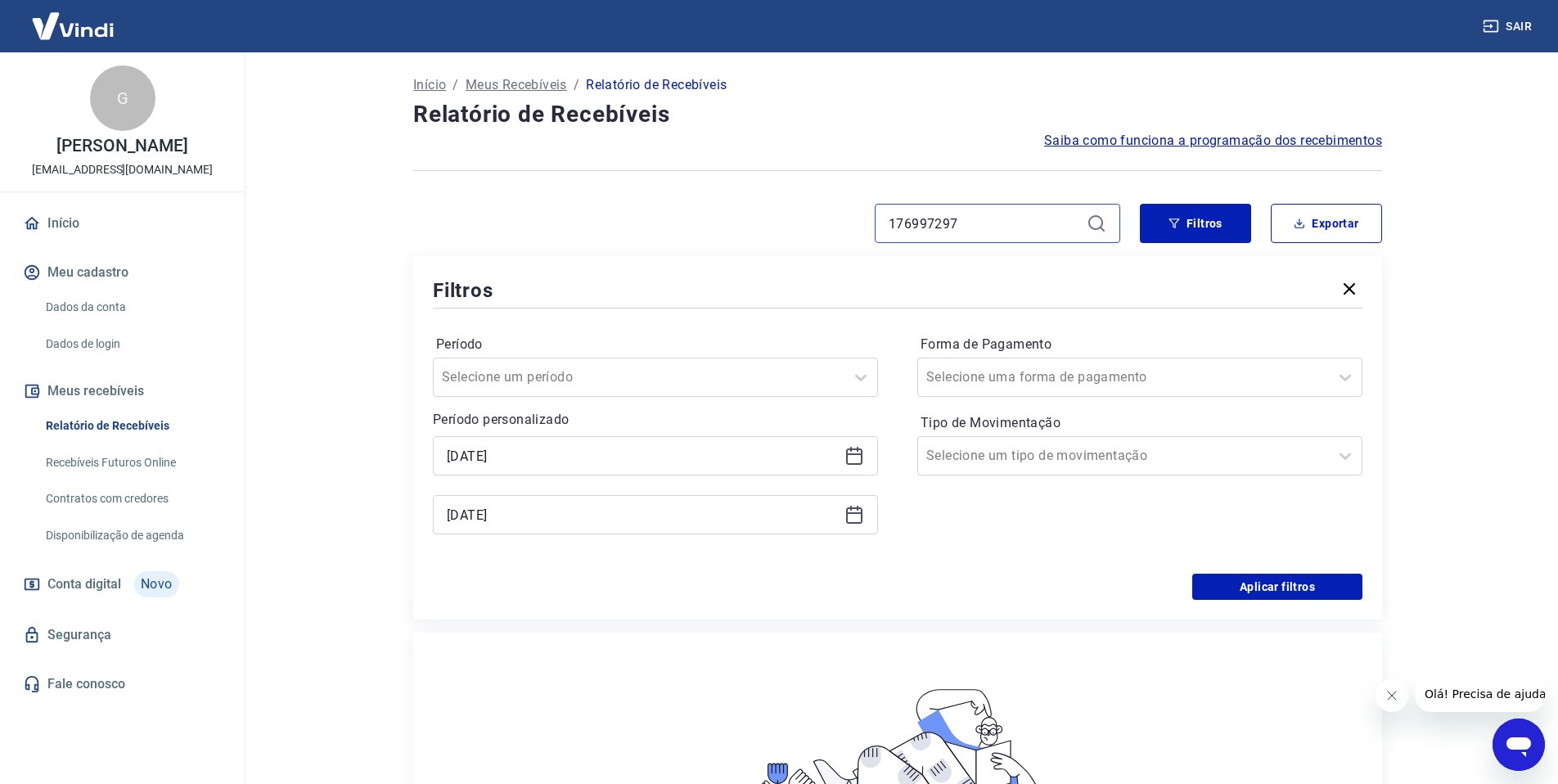
type input "176997297"
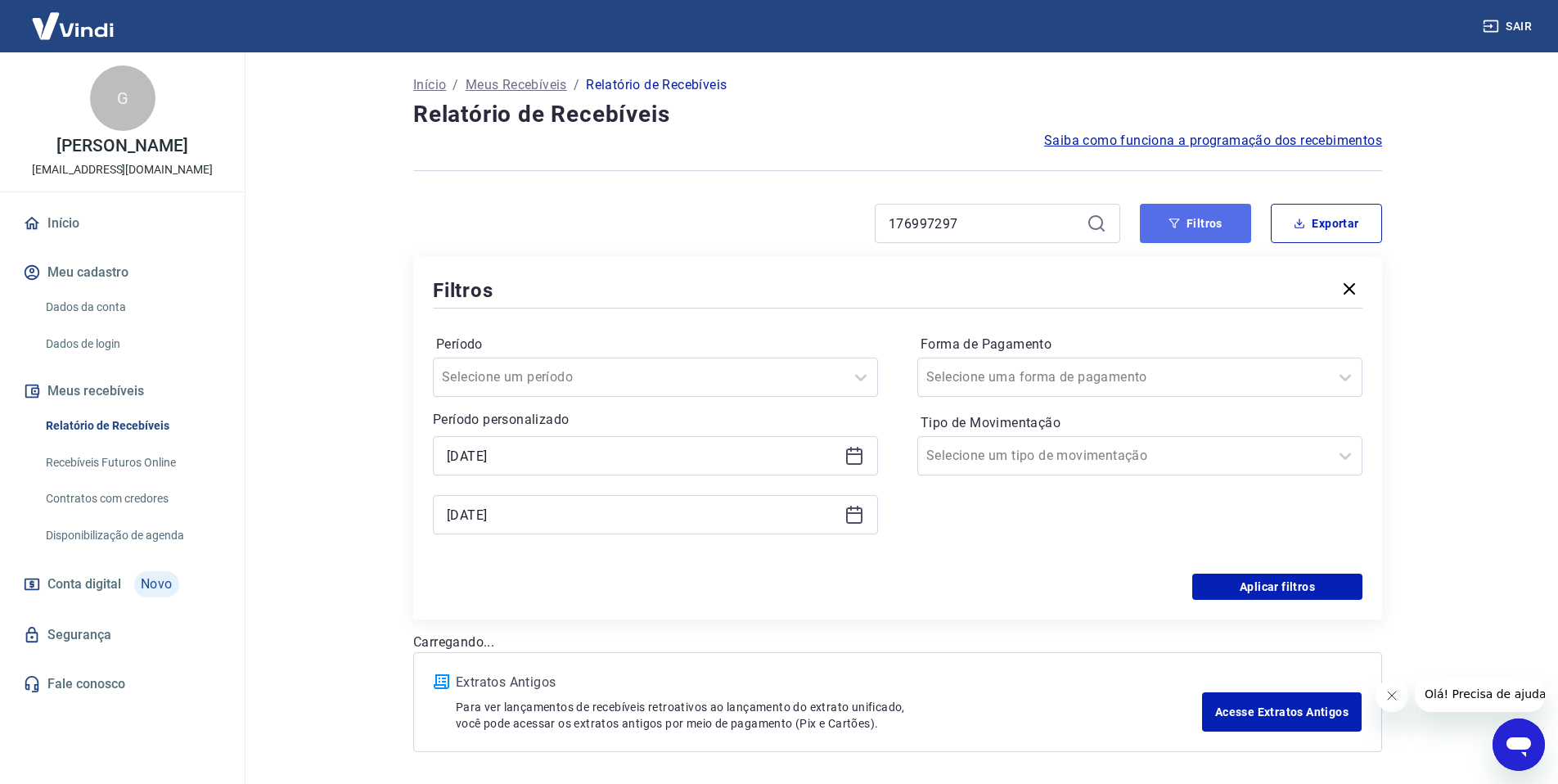
click at [1208, 221] on button "Filtros" at bounding box center [1195, 223] width 111 height 39
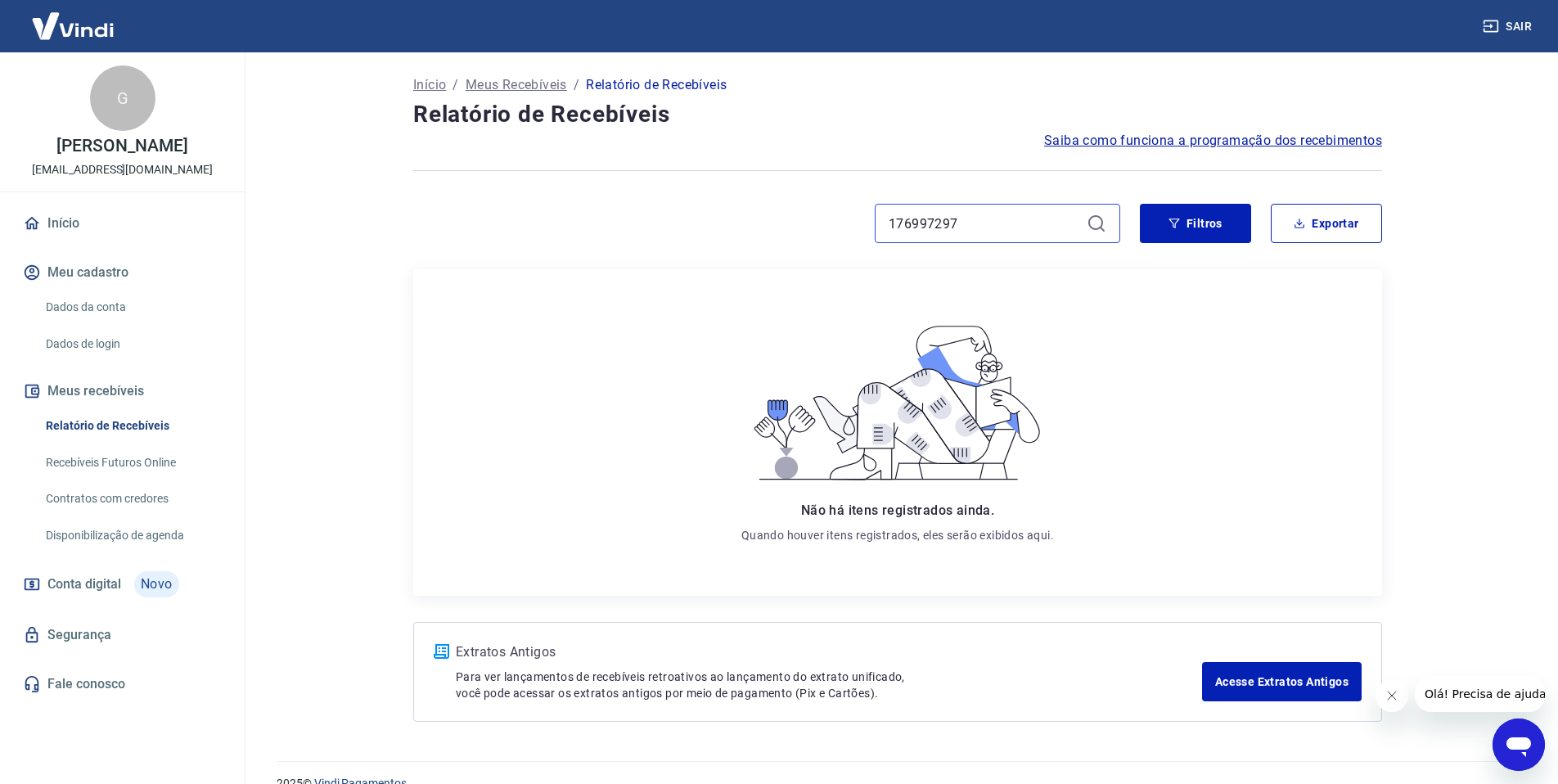
click at [944, 226] on input "176997297" at bounding box center [984, 223] width 192 height 25
